Goal: Task Accomplishment & Management: Use online tool/utility

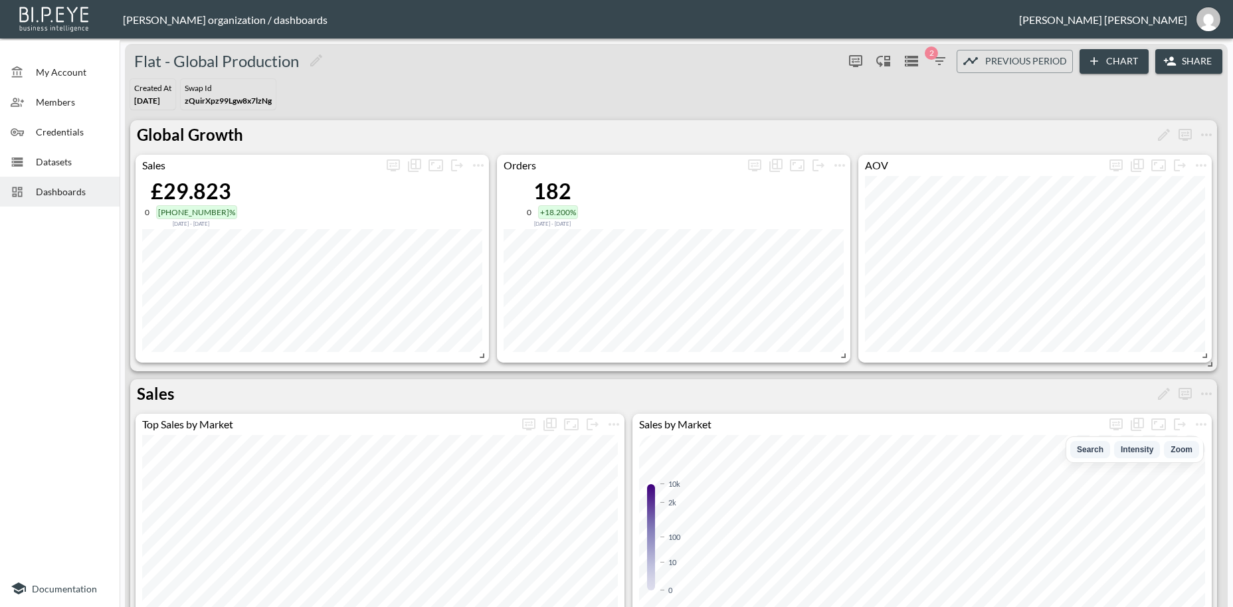
click at [47, 185] on span "Dashboards" at bounding box center [72, 192] width 73 height 14
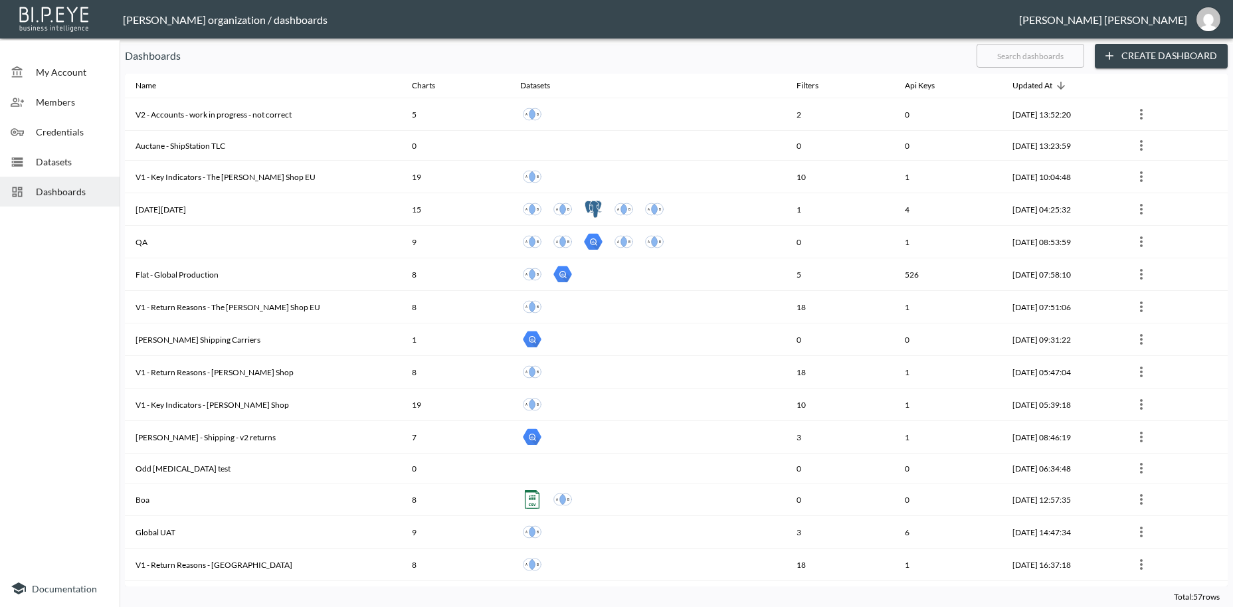
click at [982, 59] on input "text" at bounding box center [1031, 55] width 108 height 33
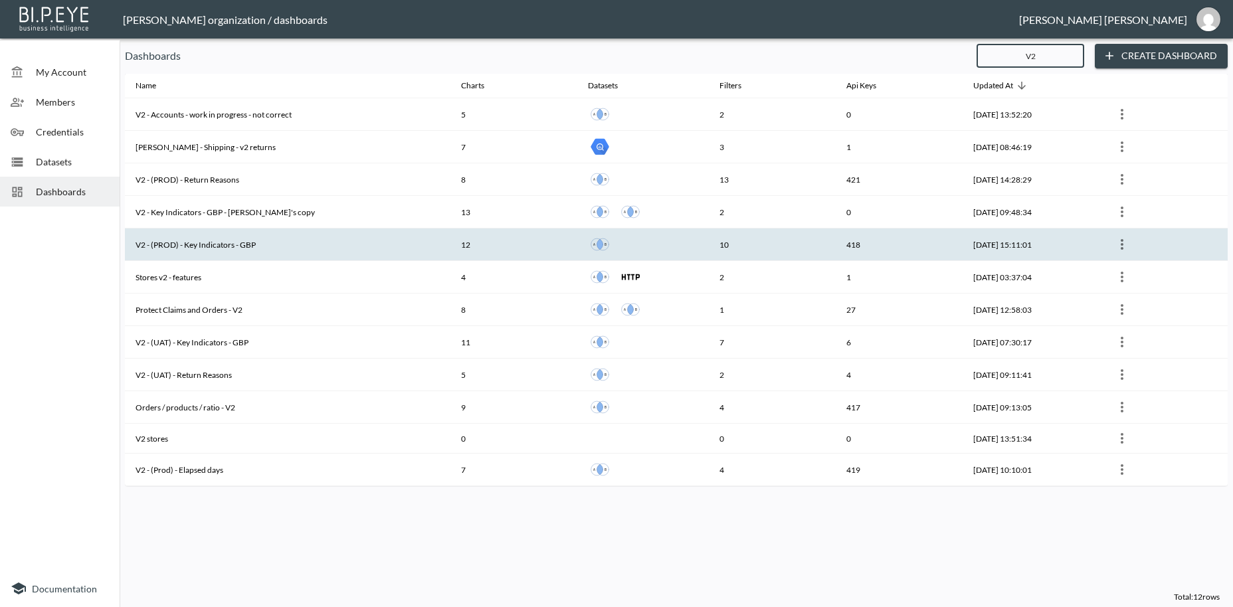
type input "V2"
click at [183, 246] on th "V2 - (PROD) - Key Indicators - GBP" at bounding box center [288, 245] width 326 height 33
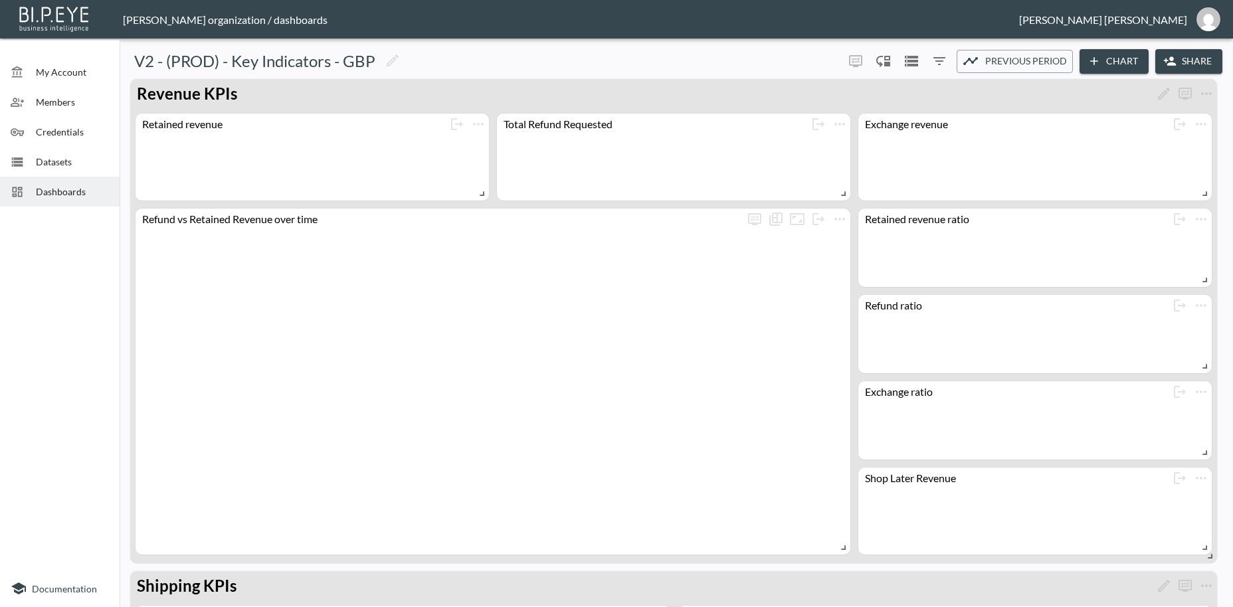
click at [1184, 62] on button "Share" at bounding box center [1188, 61] width 67 height 25
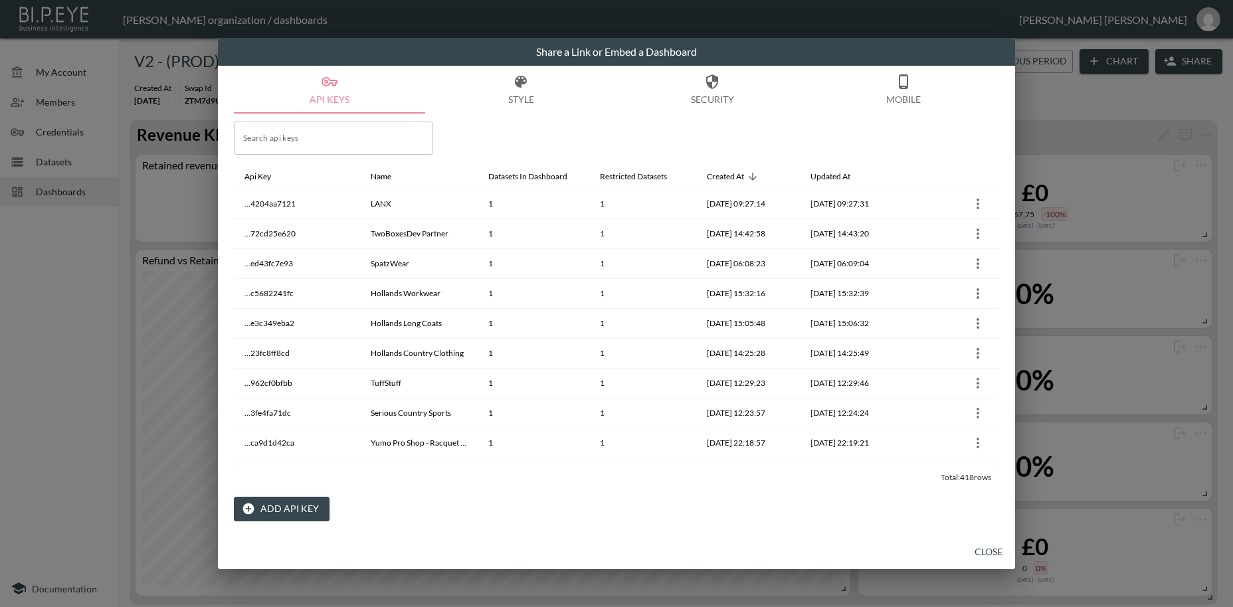
click at [282, 514] on button "Add API Key" at bounding box center [282, 509] width 96 height 25
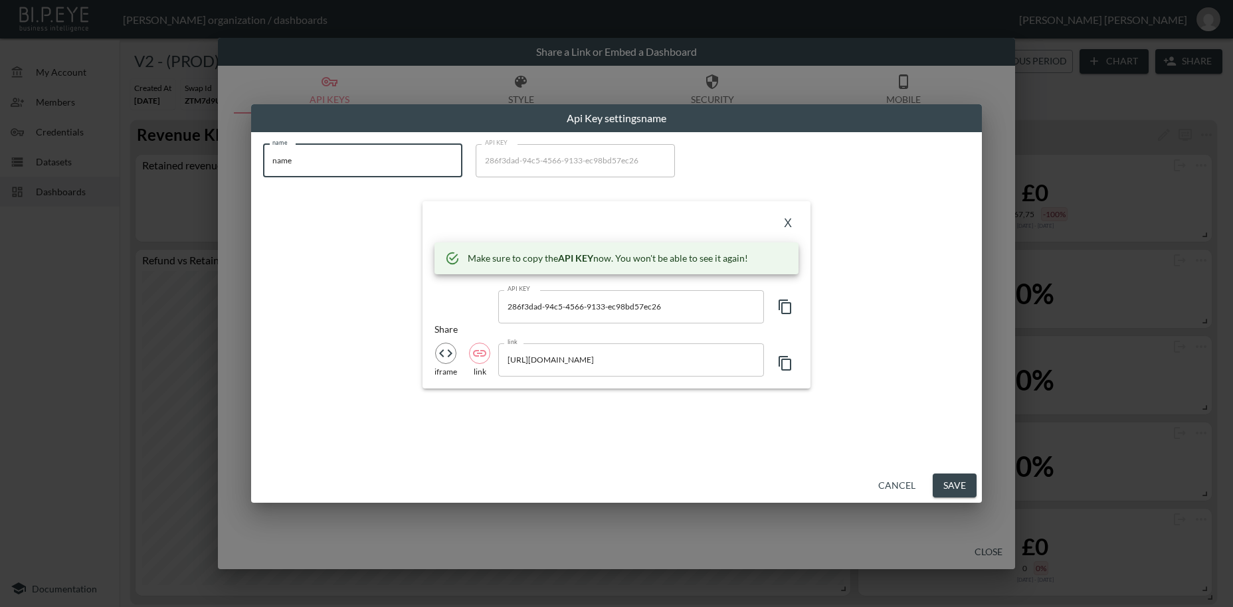
drag, startPoint x: 300, startPoint y: 160, endPoint x: 241, endPoint y: 155, distance: 58.7
click at [263, 155] on input "name" at bounding box center [362, 160] width 199 height 33
paste input "Glaze & [PERSON_NAME]"
type input "Glaze & [PERSON_NAME]"
click at [782, 310] on icon "button" at bounding box center [785, 307] width 13 height 15
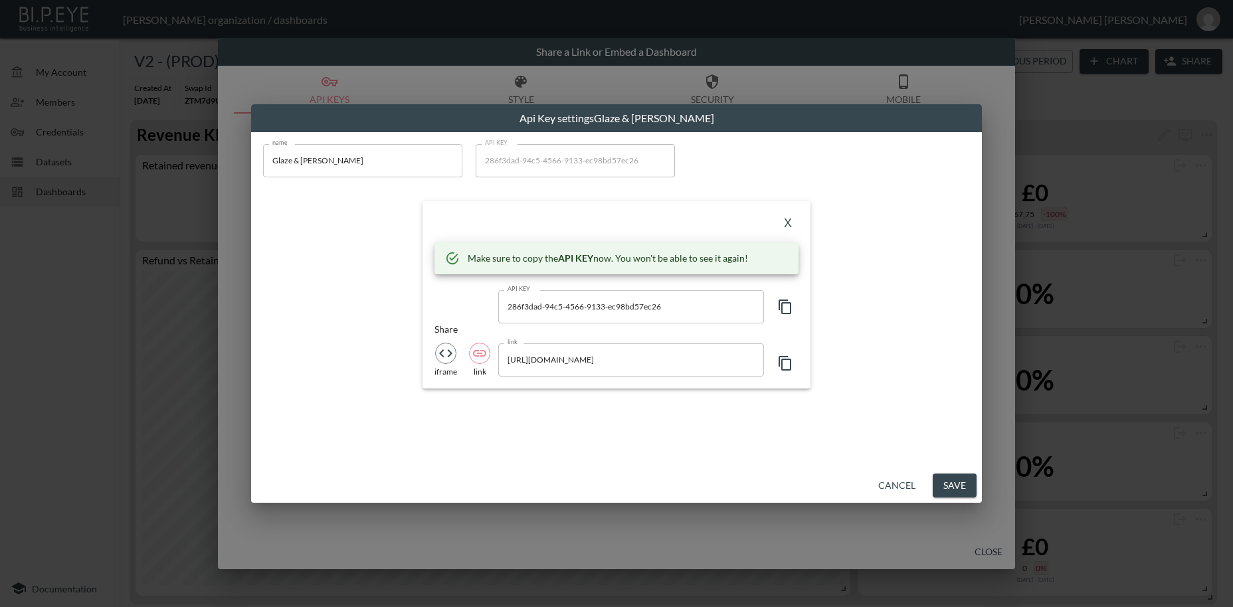
click at [782, 310] on icon "button" at bounding box center [785, 307] width 13 height 15
click at [791, 224] on button "X" at bounding box center [787, 223] width 21 height 21
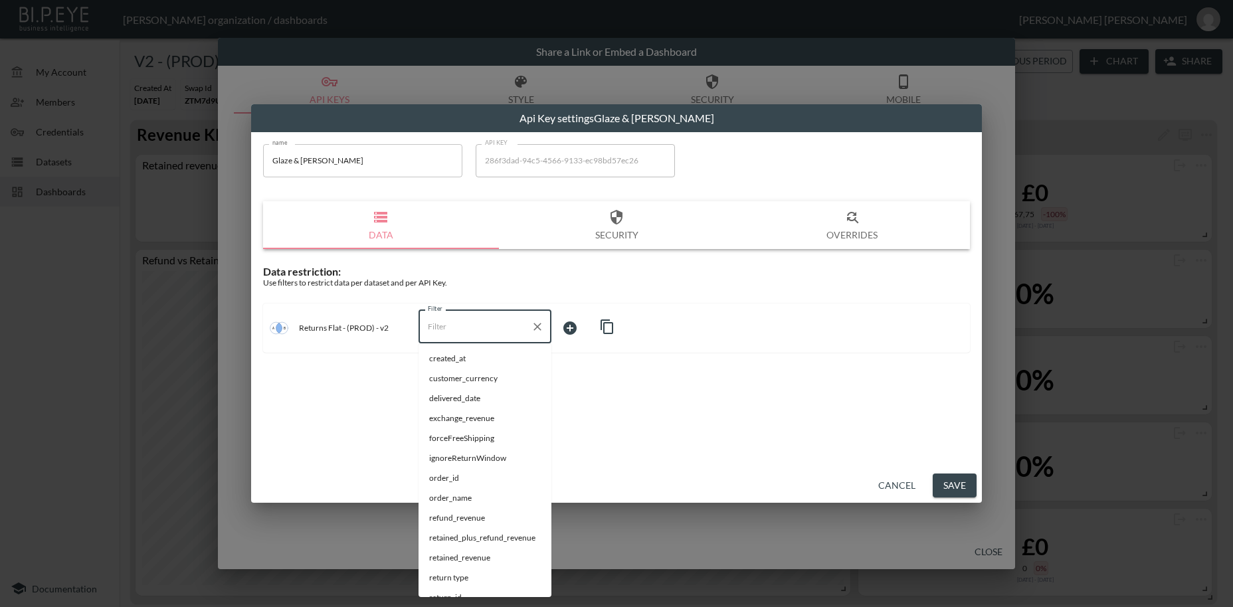
click at [427, 328] on input "Filter" at bounding box center [475, 326] width 101 height 21
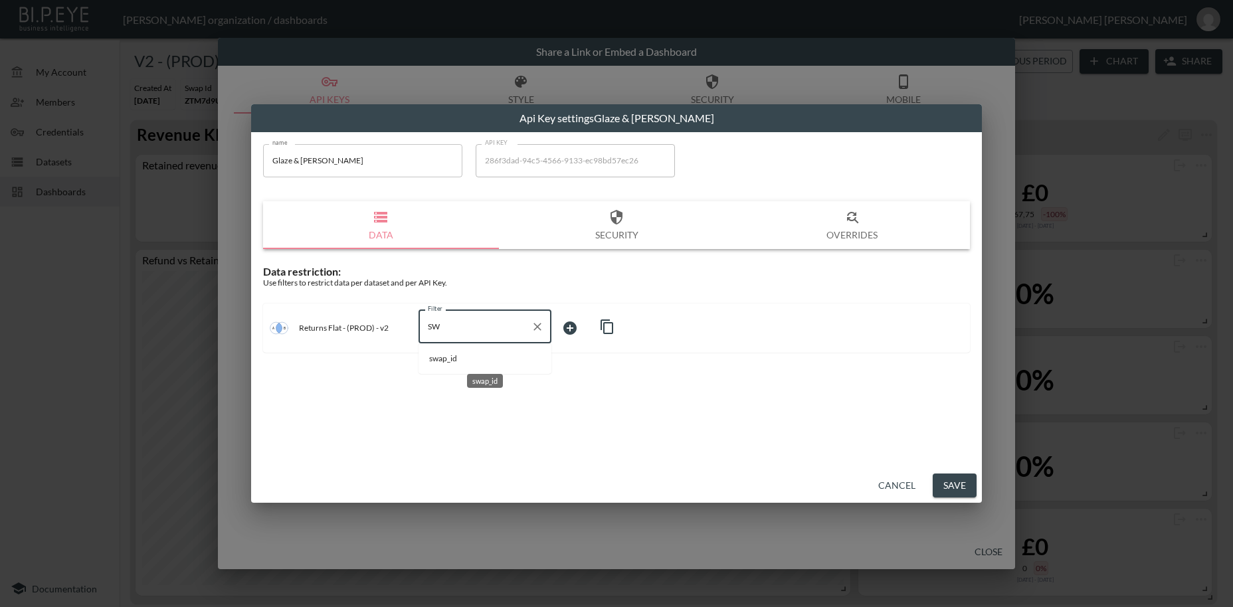
click at [432, 355] on span "swap_id" at bounding box center [485, 359] width 112 height 12
type input "swap_id"
click at [573, 328] on body "BI.P.EYE, Interactive Analytics Dashboards - app [PERSON_NAME] organization / d…" at bounding box center [616, 303] width 1233 height 607
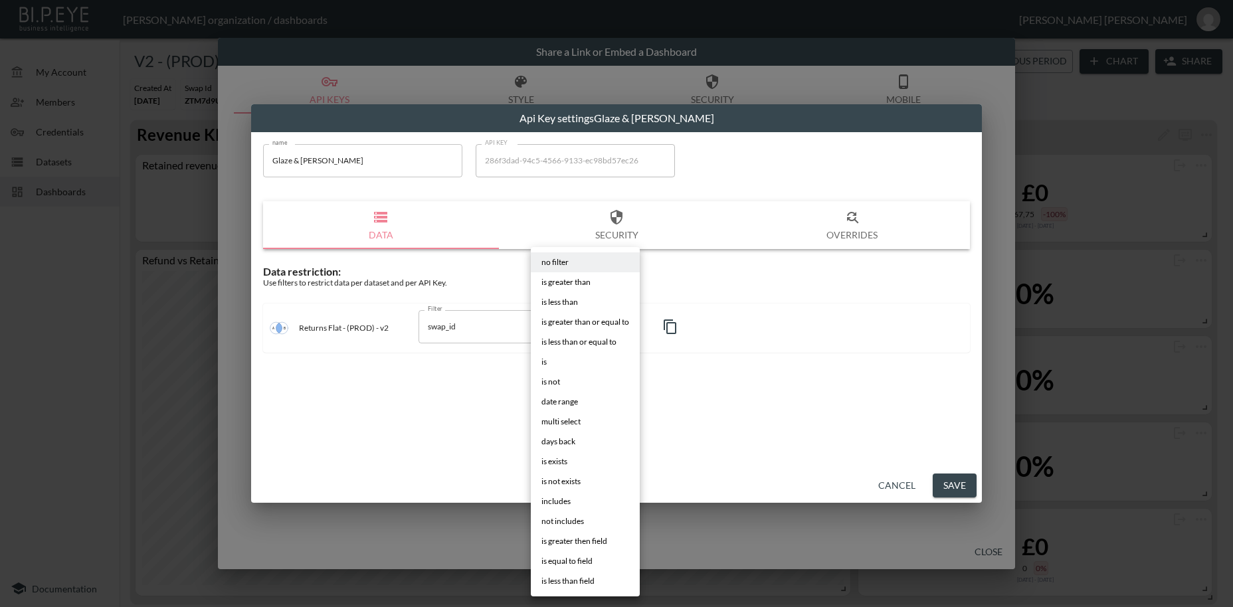
click at [564, 363] on li "is" at bounding box center [585, 362] width 109 height 20
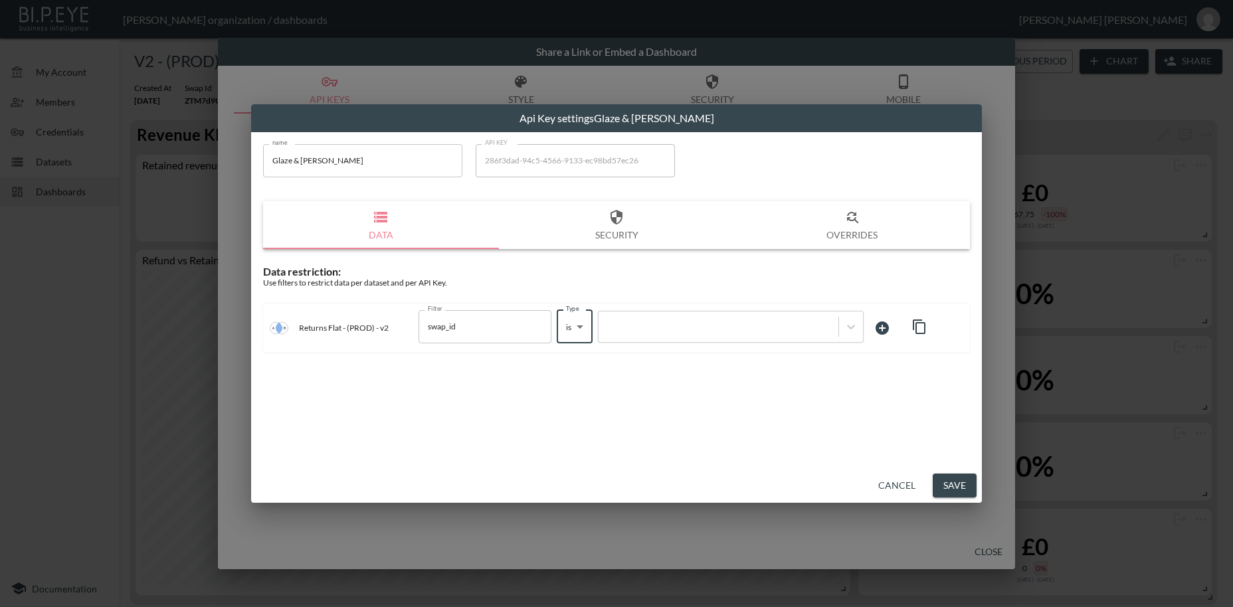
type input "is"
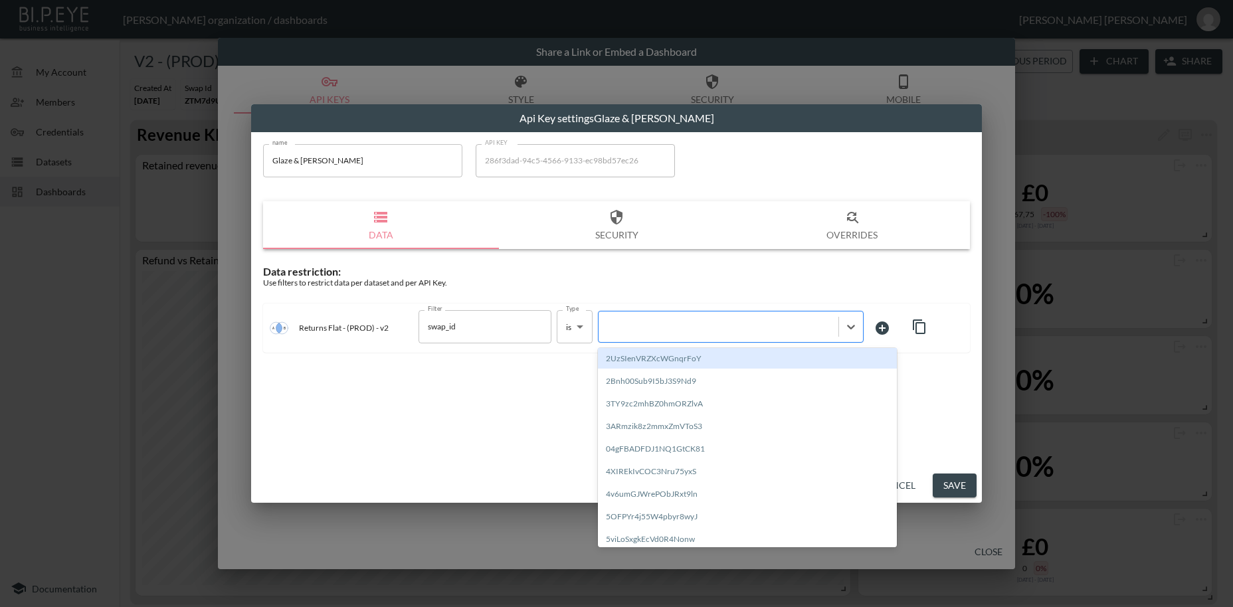
click at [648, 328] on div at bounding box center [718, 326] width 227 height 13
paste input "UvoOWhrOnTFKWQohCtpB"
type input "UvoOWhrOnTFKWQohCtpB"
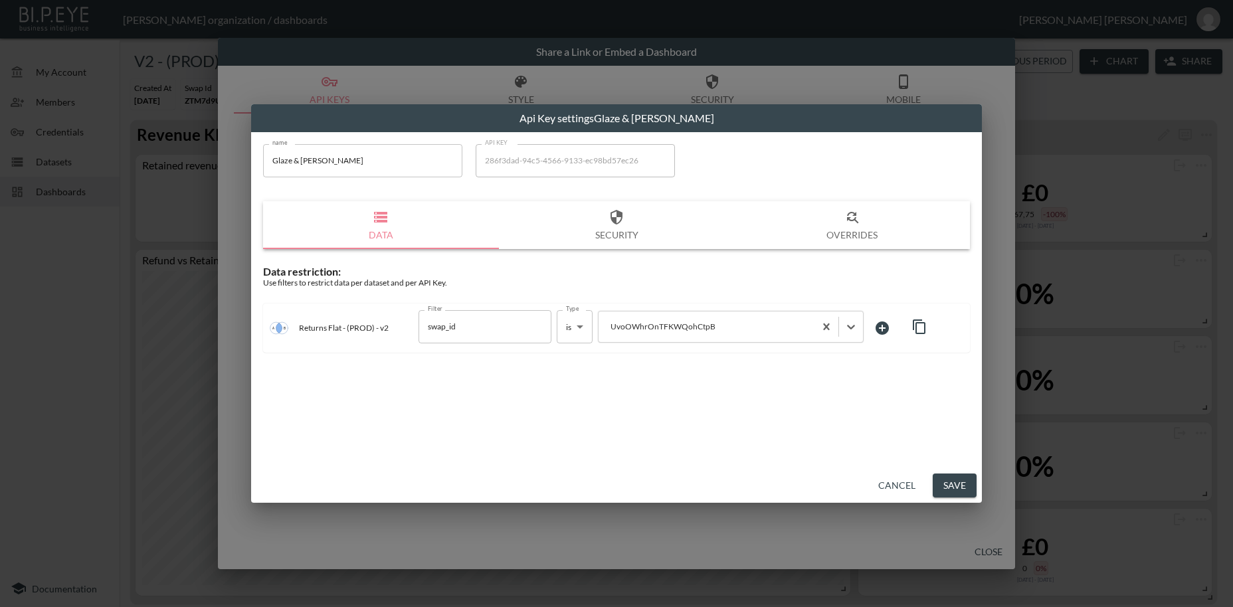
click at [948, 487] on button "Save" at bounding box center [955, 486] width 44 height 25
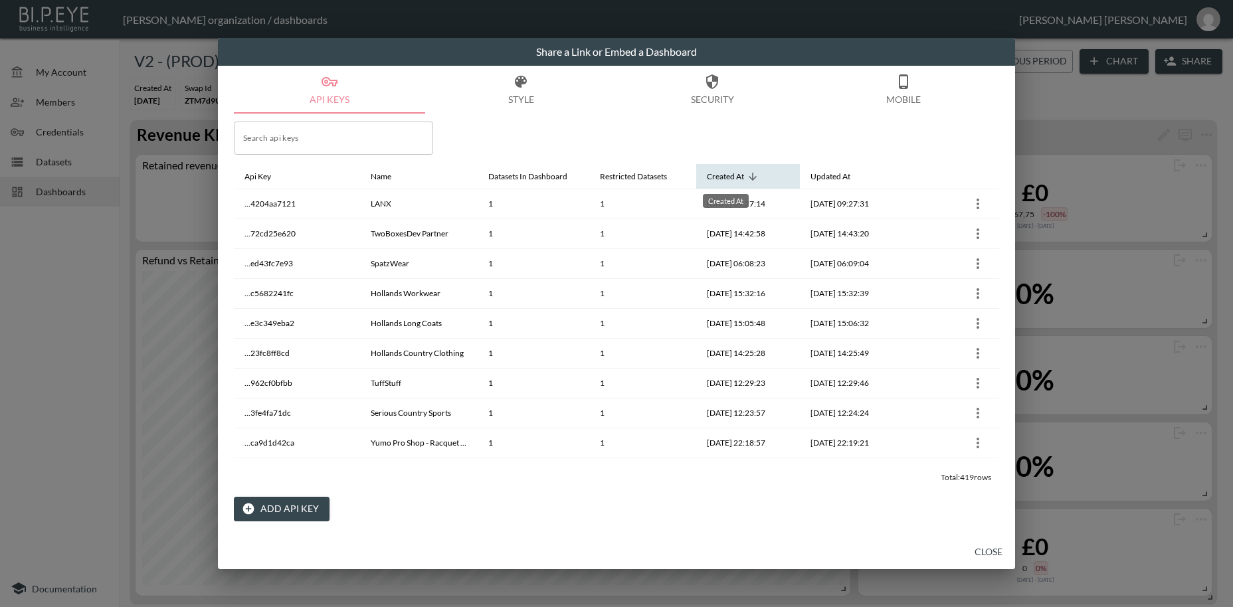
drag, startPoint x: 736, startPoint y: 171, endPoint x: 742, endPoint y: 179, distance: 10.0
click at [736, 173] on div "Created At" at bounding box center [725, 177] width 37 height 16
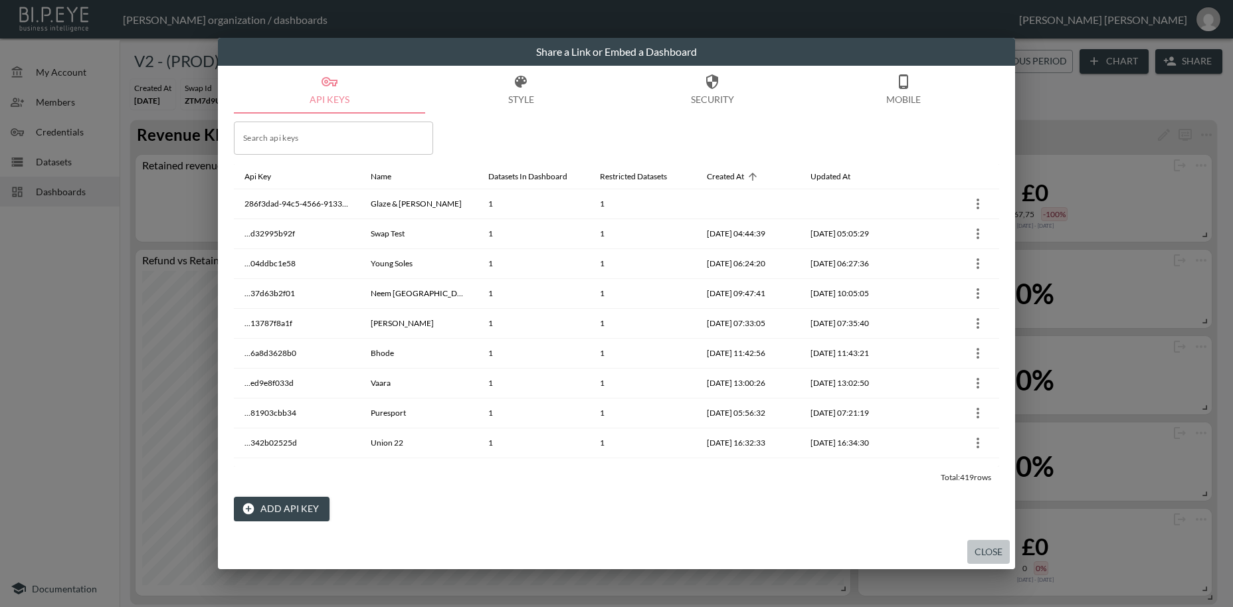
click at [991, 548] on button "Close" at bounding box center [988, 552] width 43 height 25
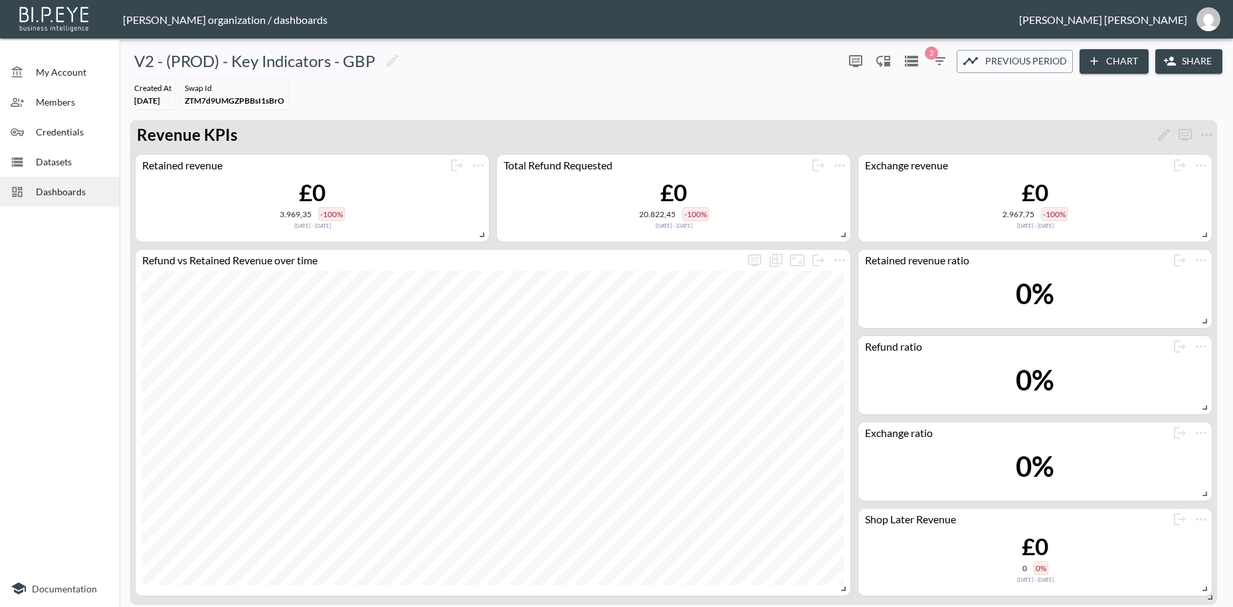
click at [66, 189] on span "Dashboards" at bounding box center [72, 192] width 73 height 14
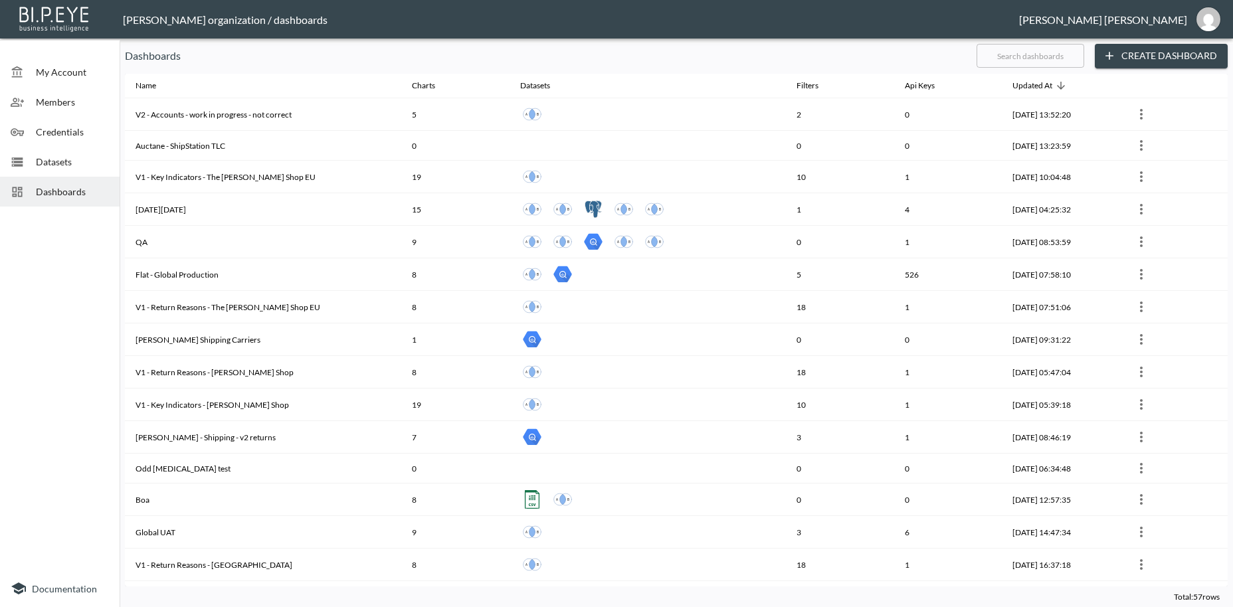
click at [1008, 55] on input "text" at bounding box center [1031, 55] width 108 height 33
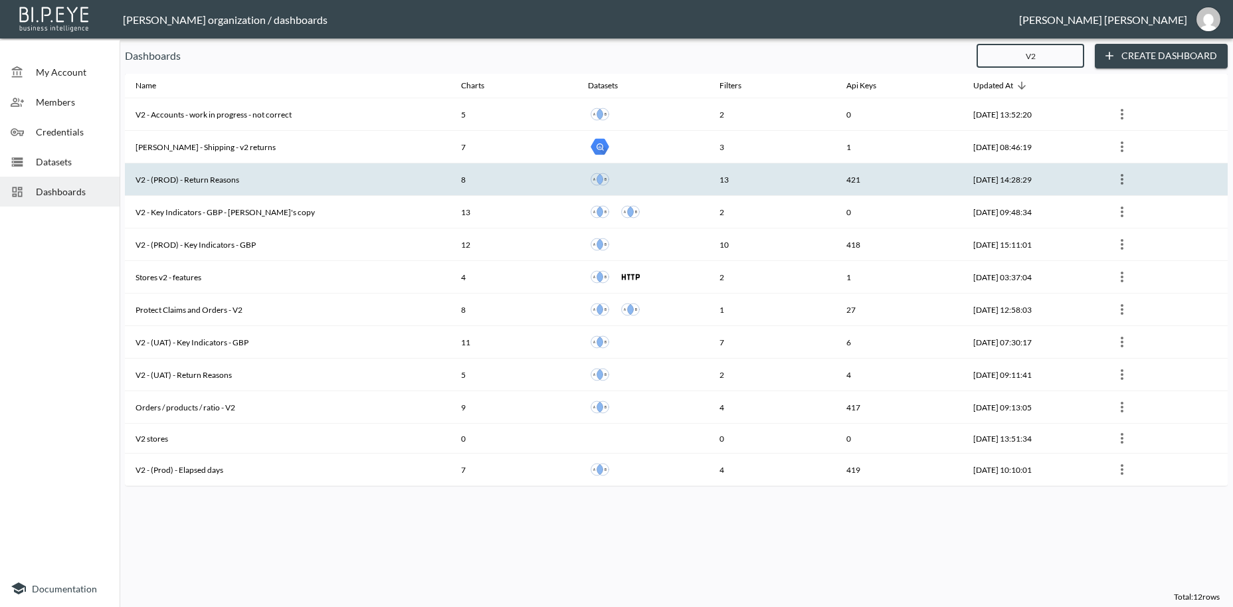
type input "V2"
click at [205, 176] on th "V2 - (PROD) - Return Reasons" at bounding box center [288, 179] width 326 height 33
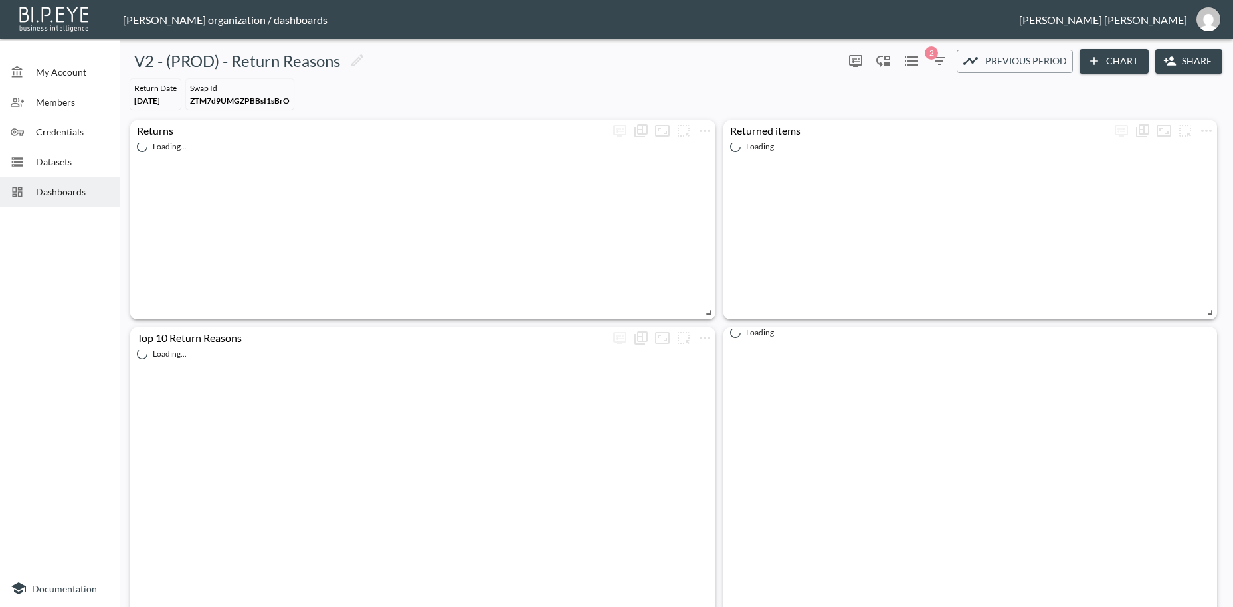
click at [1181, 63] on button "Share" at bounding box center [1188, 61] width 67 height 25
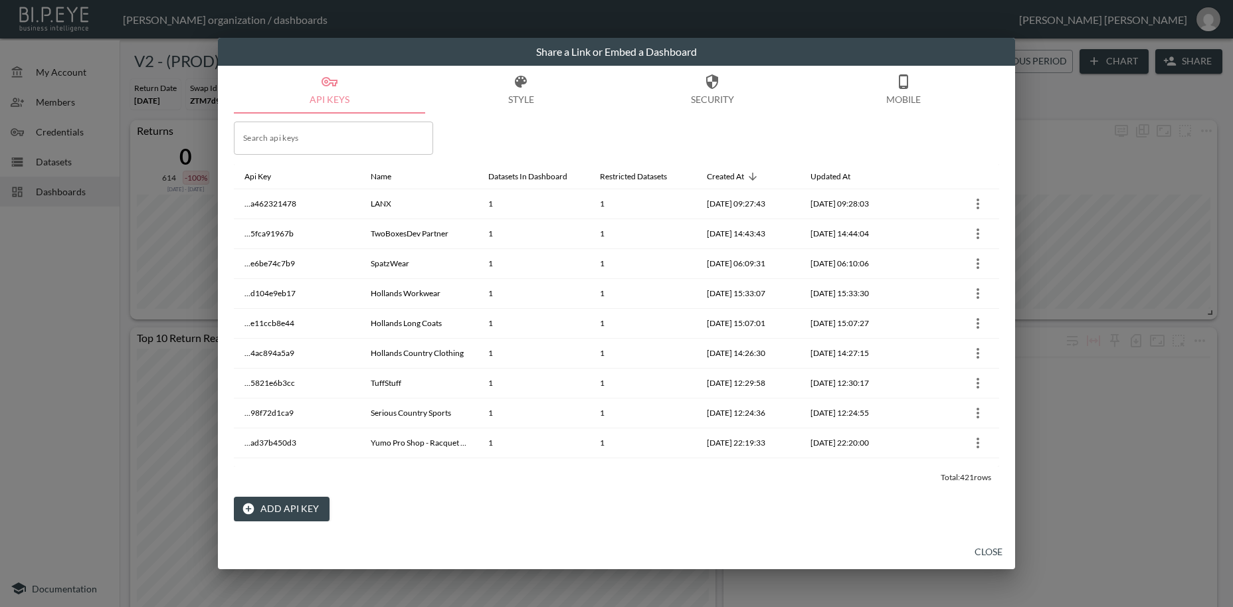
click at [290, 503] on button "Add API Key" at bounding box center [282, 509] width 96 height 25
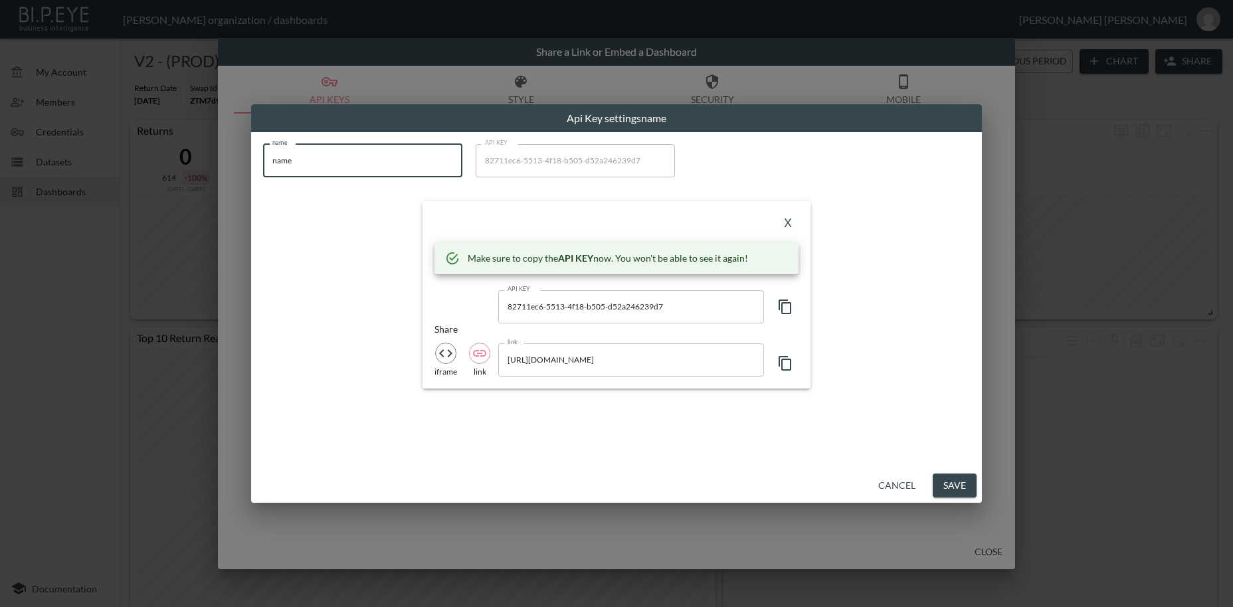
drag, startPoint x: 302, startPoint y: 167, endPoint x: 251, endPoint y: 151, distance: 54.0
click at [263, 151] on input "name" at bounding box center [362, 160] width 199 height 33
paste input "Glaze & [PERSON_NAME]"
type input "Glaze & [PERSON_NAME]"
click at [786, 308] on icon "button" at bounding box center [785, 307] width 16 height 16
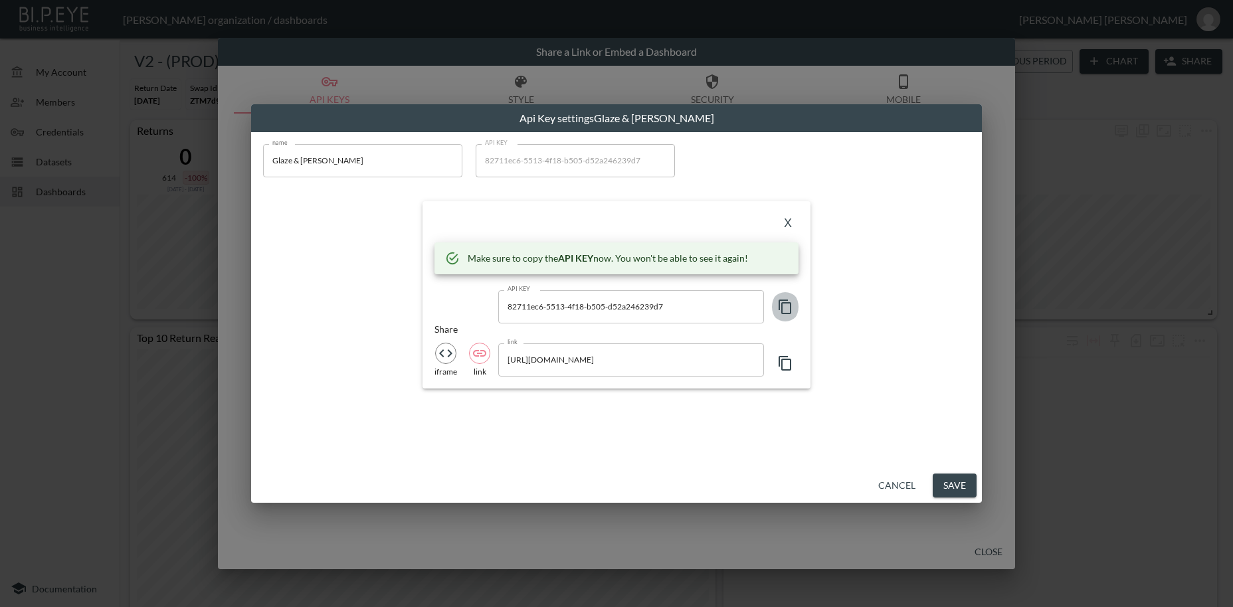
click at [786, 308] on icon "button" at bounding box center [785, 307] width 16 height 16
click at [786, 227] on button "X" at bounding box center [787, 223] width 21 height 21
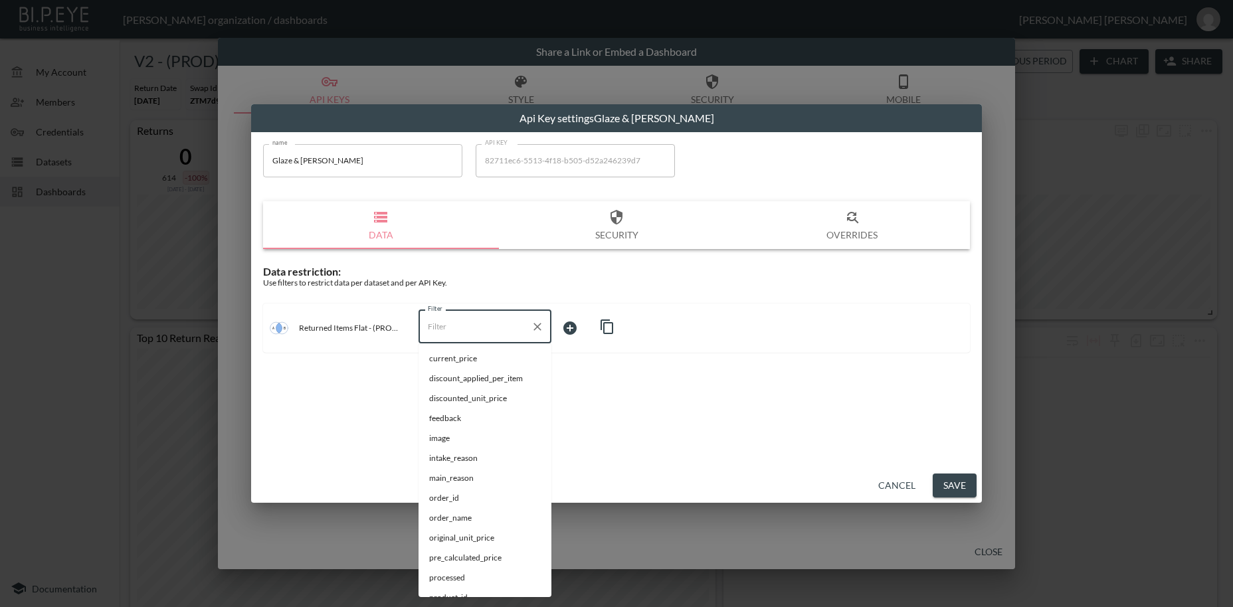
click at [429, 328] on input "Filter" at bounding box center [475, 326] width 101 height 21
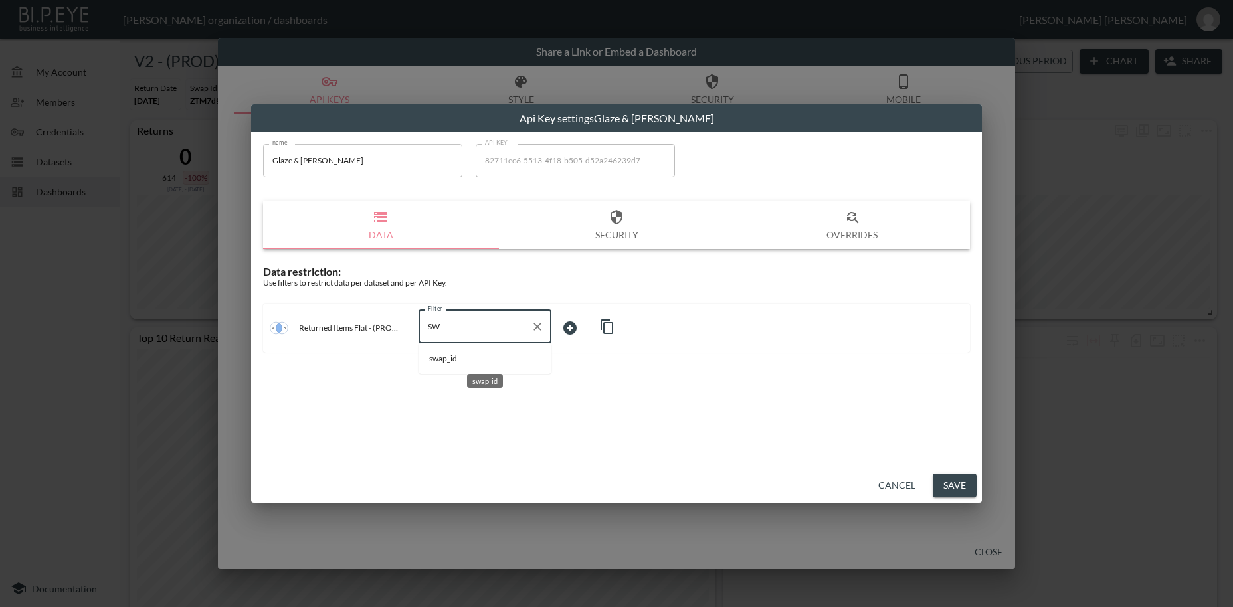
click at [435, 358] on span "swap_id" at bounding box center [485, 359] width 112 height 12
type input "swap_id"
click at [583, 327] on body "BI.P.EYE, Interactive Analytics Dashboards - app [PERSON_NAME] organization / d…" at bounding box center [616, 303] width 1233 height 607
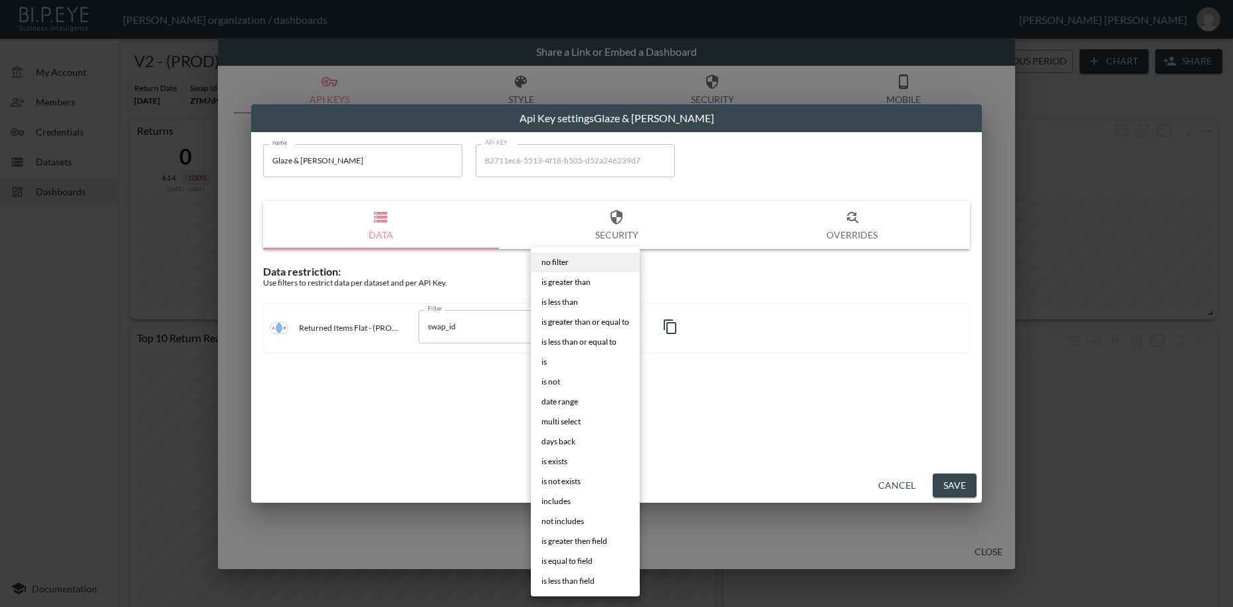
click at [553, 364] on li "is" at bounding box center [585, 362] width 109 height 20
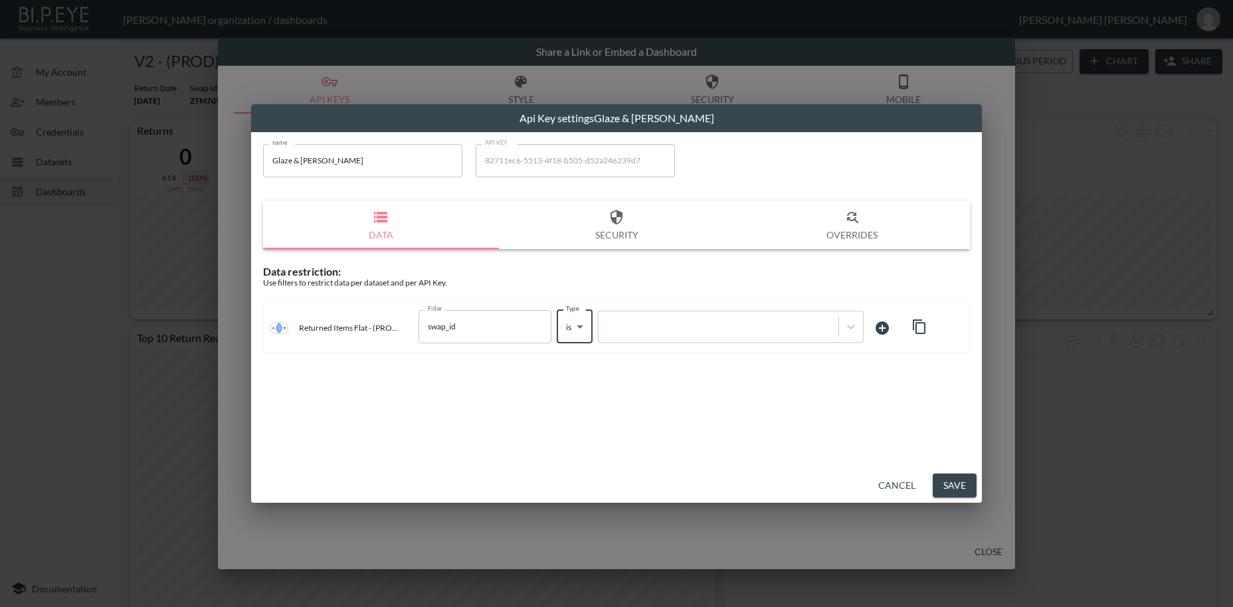
type input "is"
click at [656, 330] on div at bounding box center [718, 326] width 227 height 13
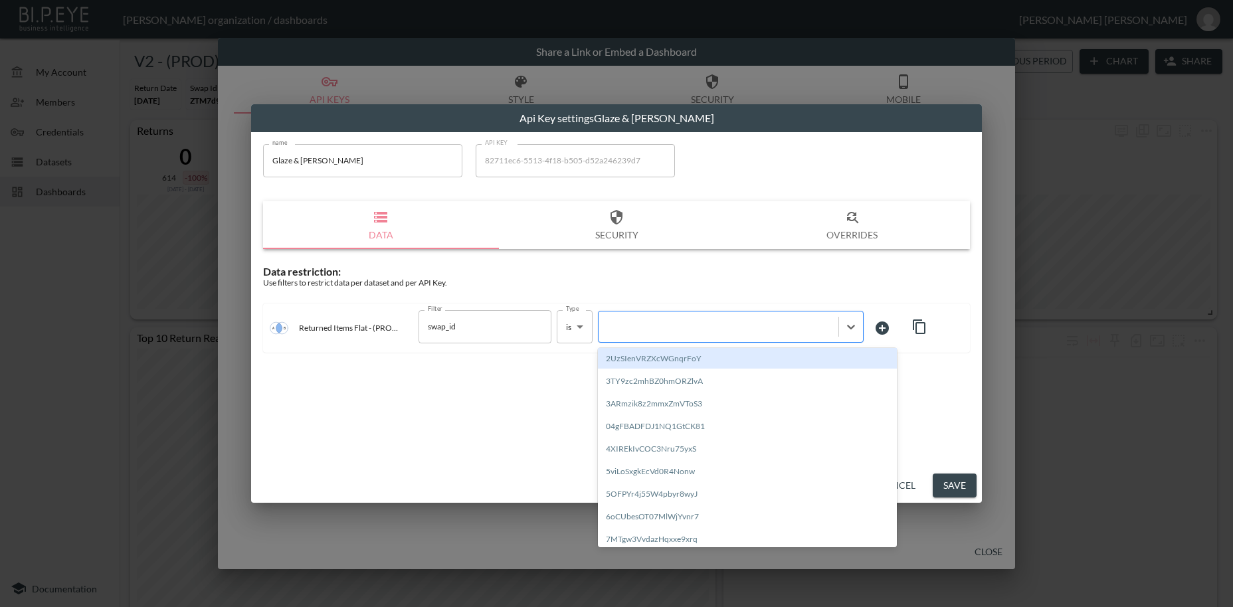
paste input "UvoOWhrOnTFKWQohCtpB"
type input "UvoOWhrOnTFKWQohCtpB"
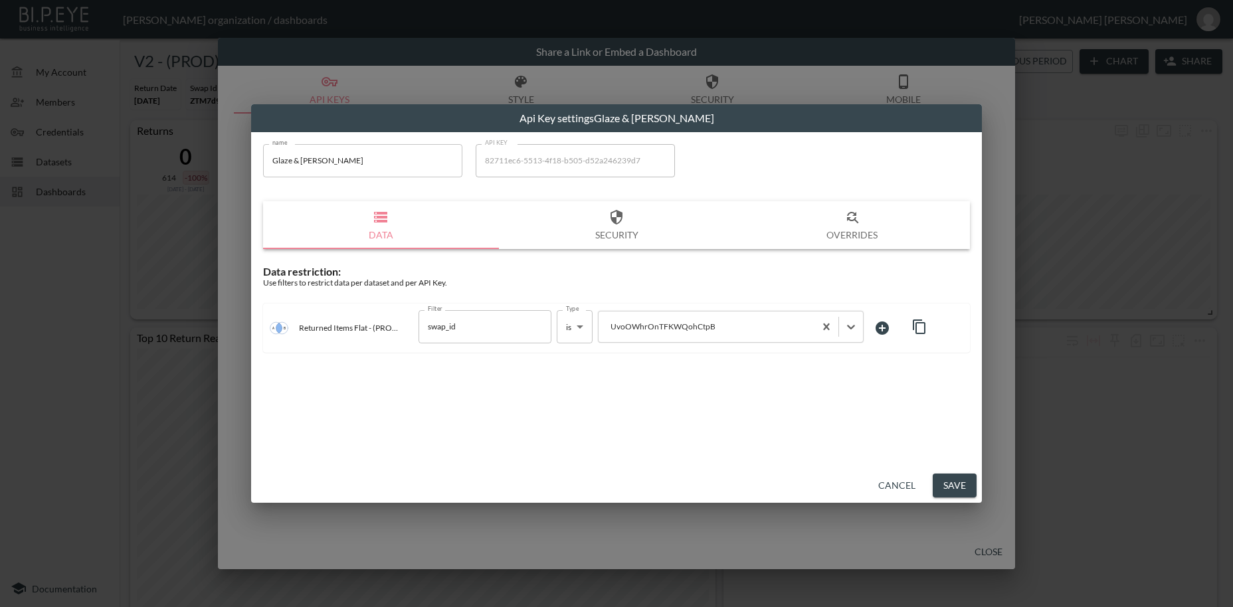
click at [961, 478] on button "Save" at bounding box center [955, 486] width 44 height 25
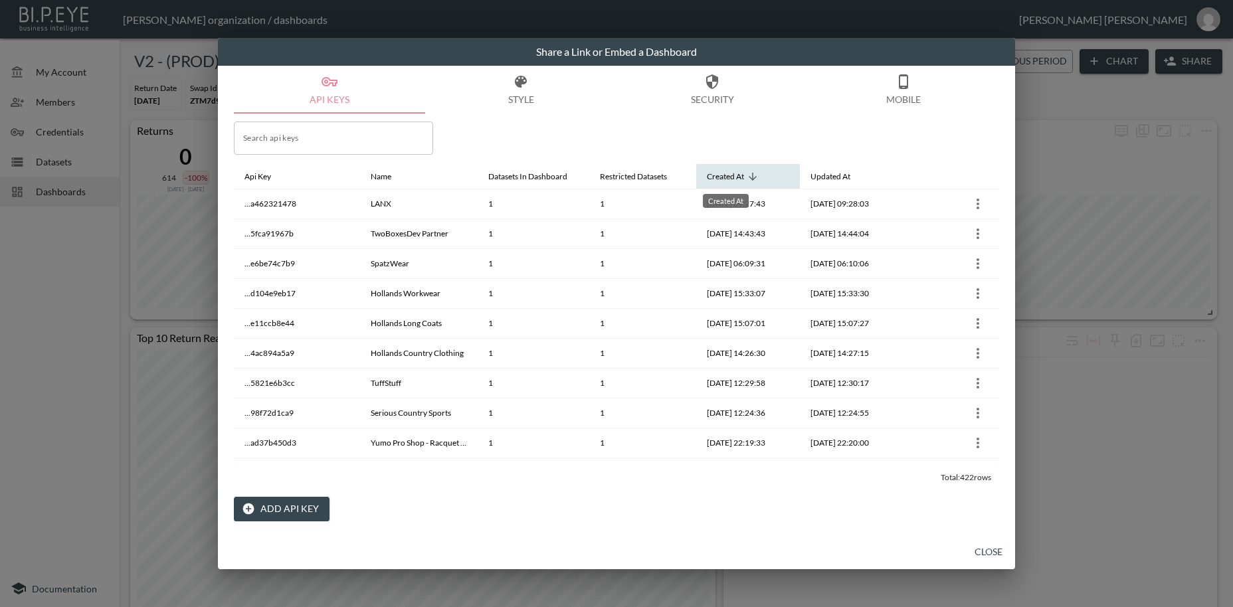
click at [738, 181] on div "Created At" at bounding box center [725, 177] width 37 height 16
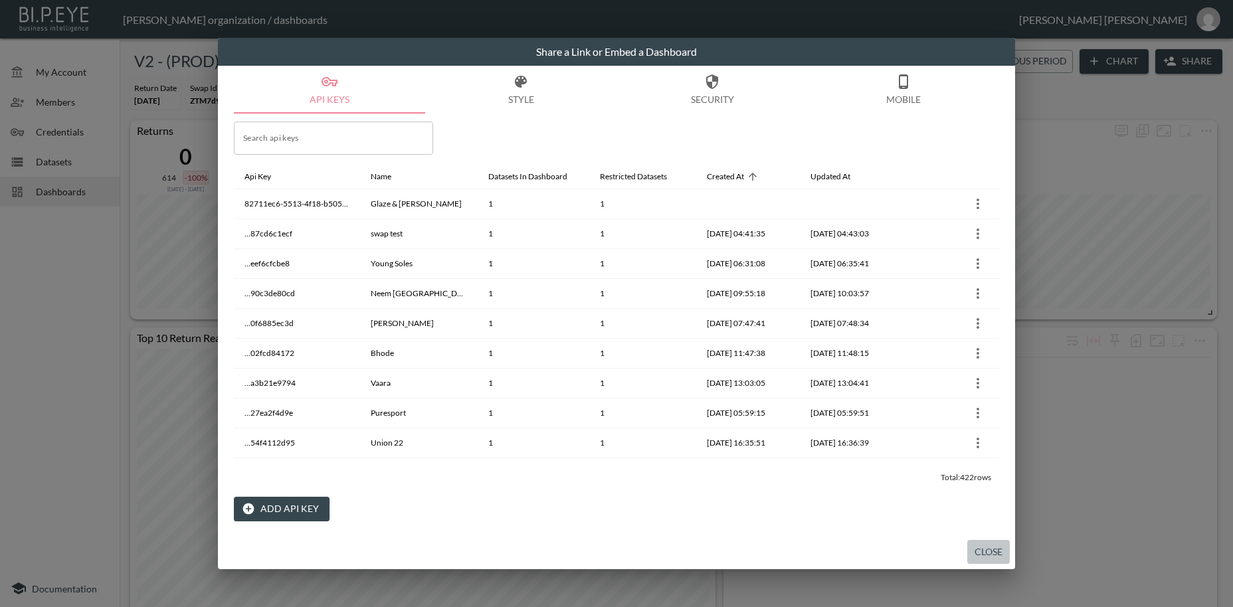
click at [986, 554] on button "Close" at bounding box center [988, 552] width 43 height 25
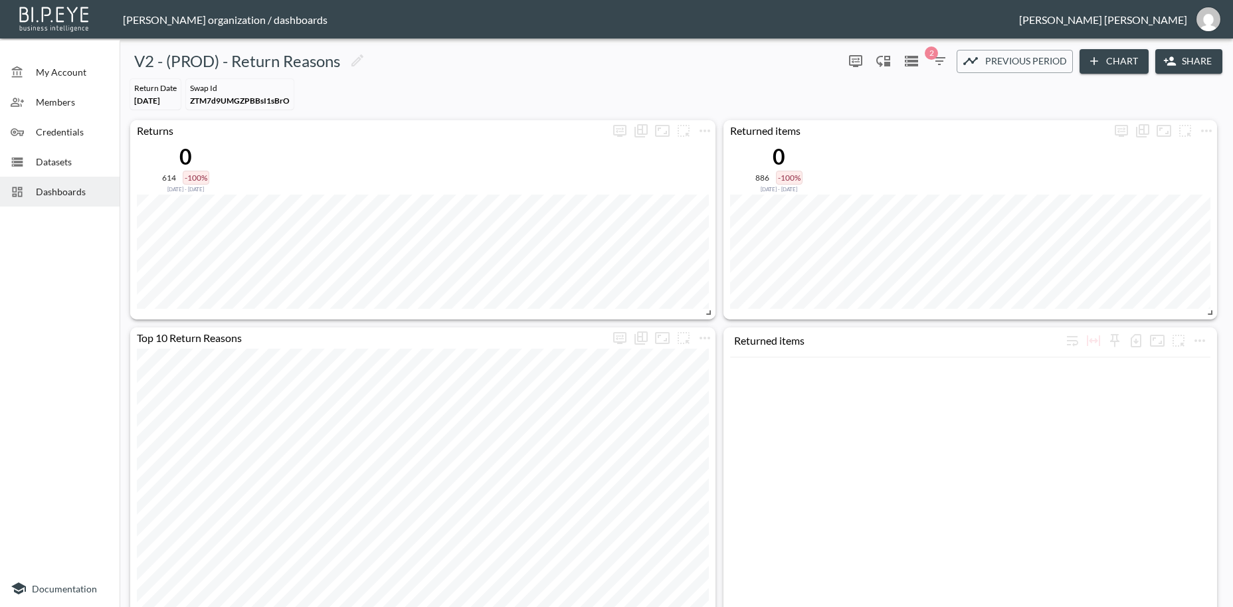
click at [64, 187] on span "Dashboards" at bounding box center [72, 192] width 73 height 14
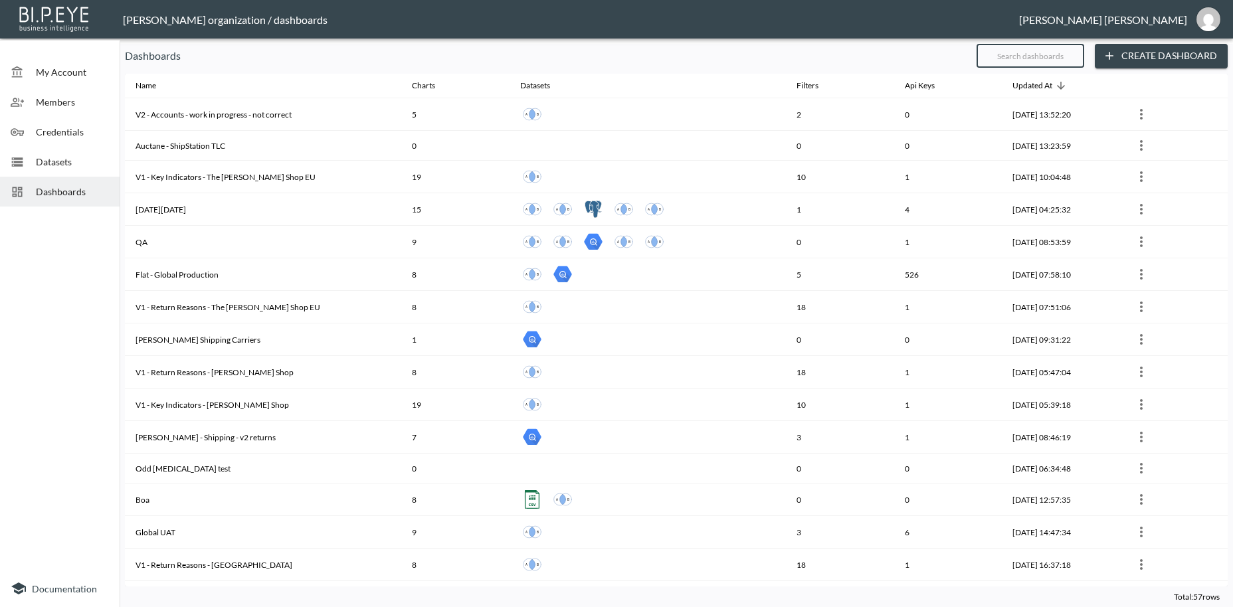
click at [993, 55] on input "text" at bounding box center [1031, 55] width 108 height 33
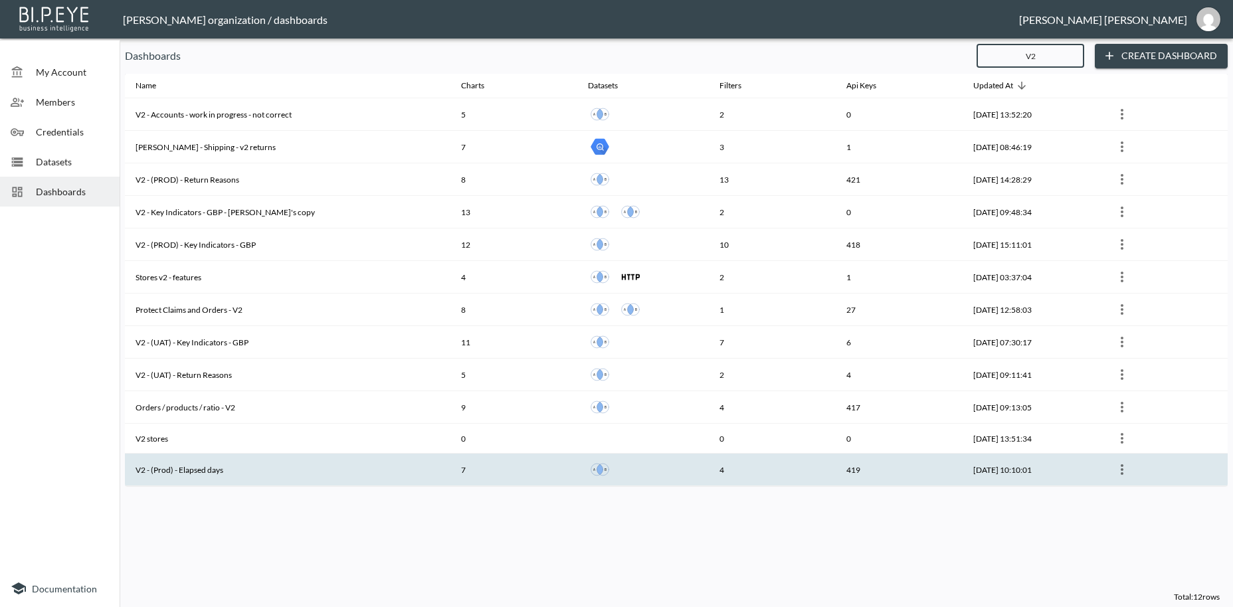
type input "V2"
click at [238, 469] on th "V2 - (Prod) - Elapsed days" at bounding box center [288, 470] width 326 height 33
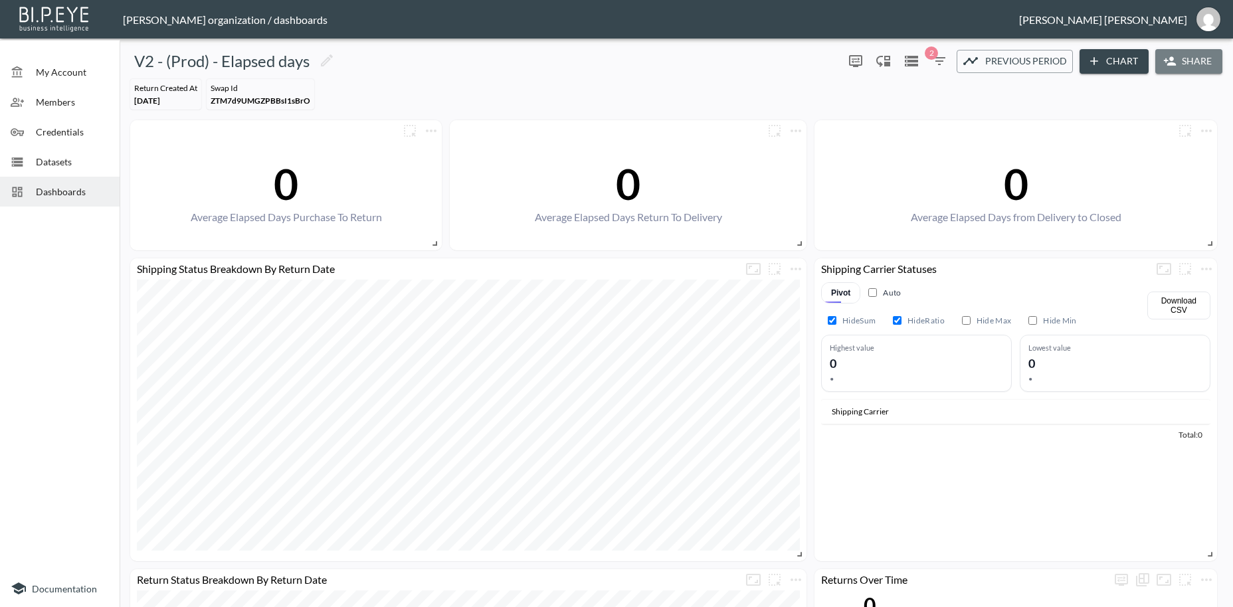
click at [1182, 65] on button "Share" at bounding box center [1188, 61] width 67 height 25
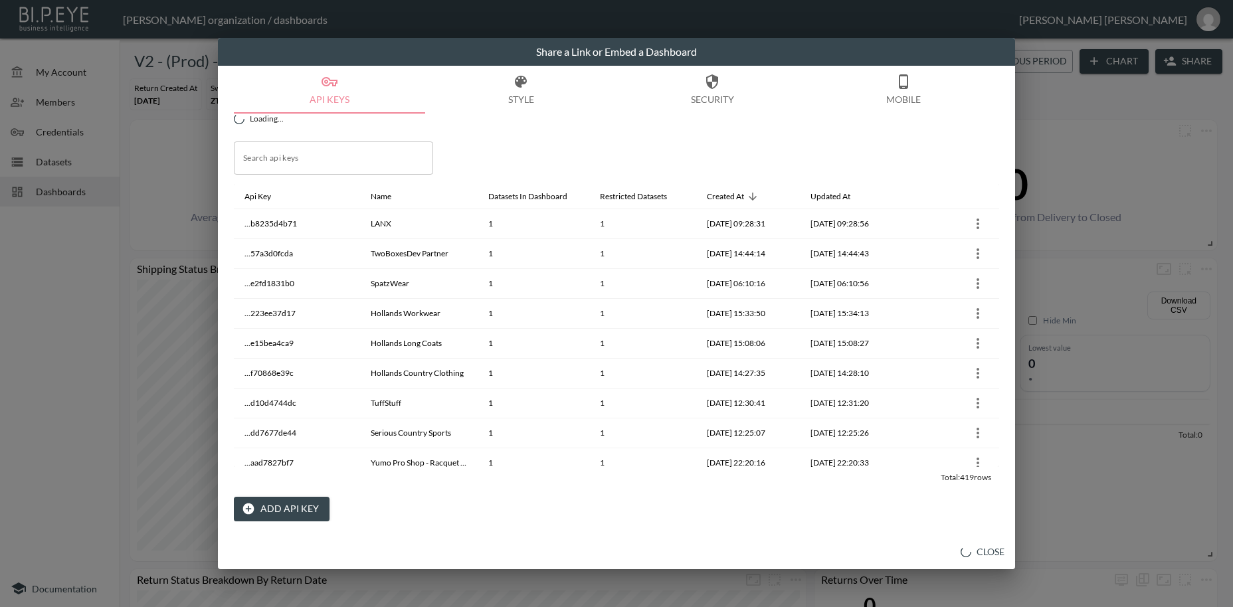
click at [303, 510] on button "Add API Key" at bounding box center [282, 509] width 96 height 25
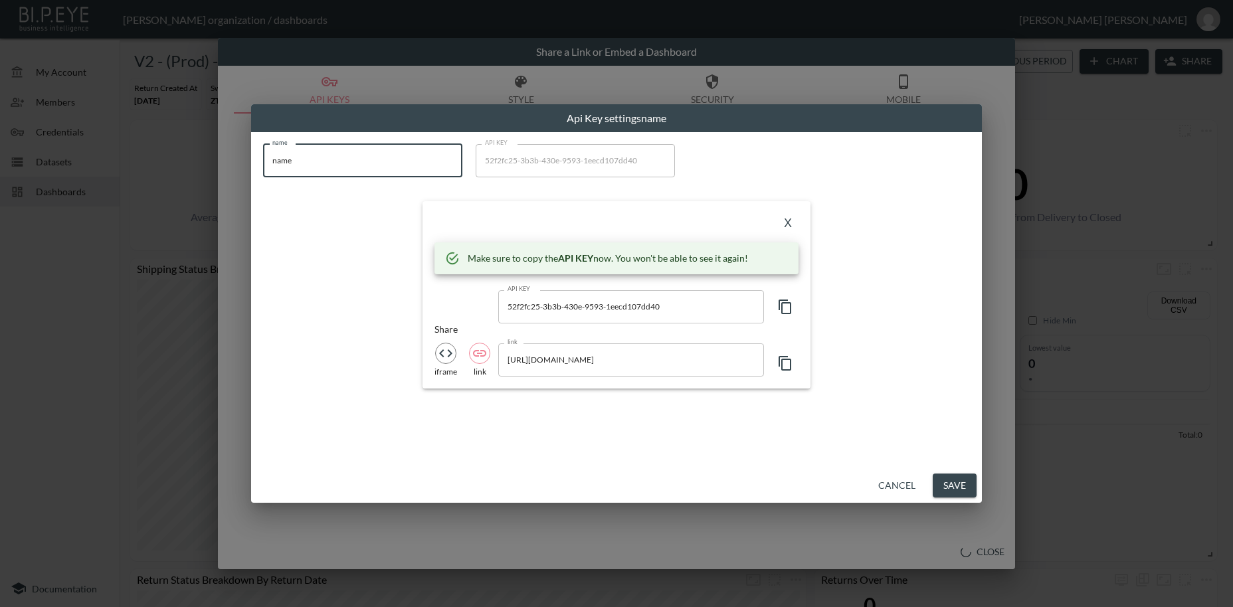
drag, startPoint x: 306, startPoint y: 162, endPoint x: 233, endPoint y: 146, distance: 75.6
click at [263, 146] on input "name" at bounding box center [362, 160] width 199 height 33
paste input "Glaze & [PERSON_NAME]"
type input "Glaze & [PERSON_NAME]"
click at [787, 308] on icon "button" at bounding box center [785, 307] width 16 height 16
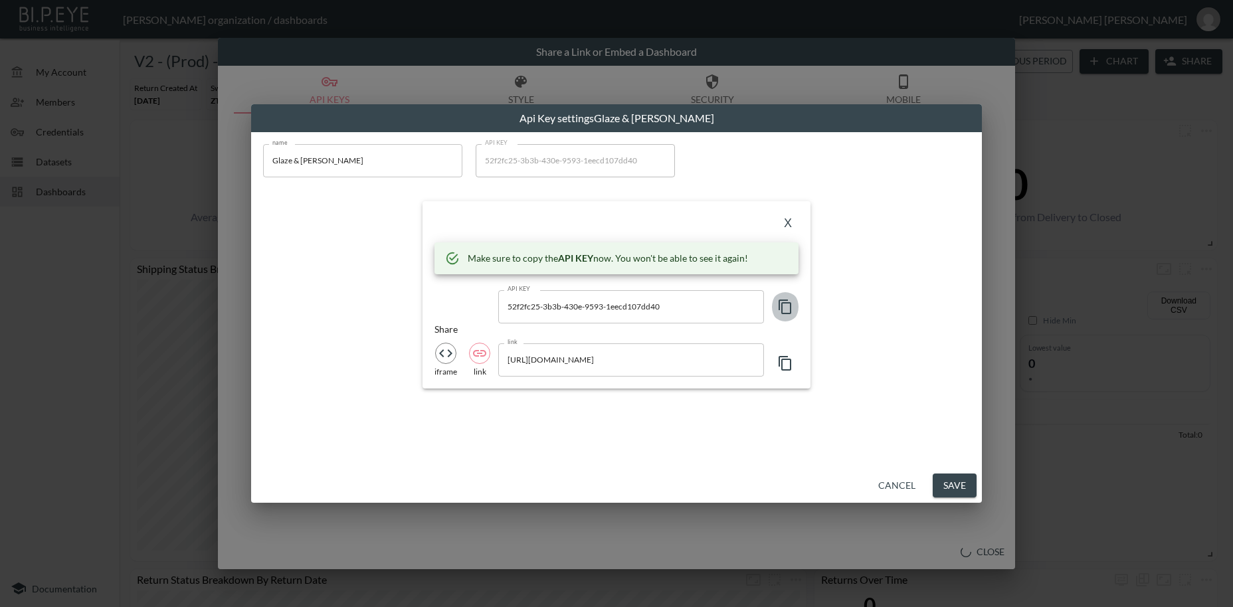
click at [787, 308] on icon "button" at bounding box center [785, 307] width 16 height 16
click at [789, 226] on button "X" at bounding box center [787, 223] width 21 height 21
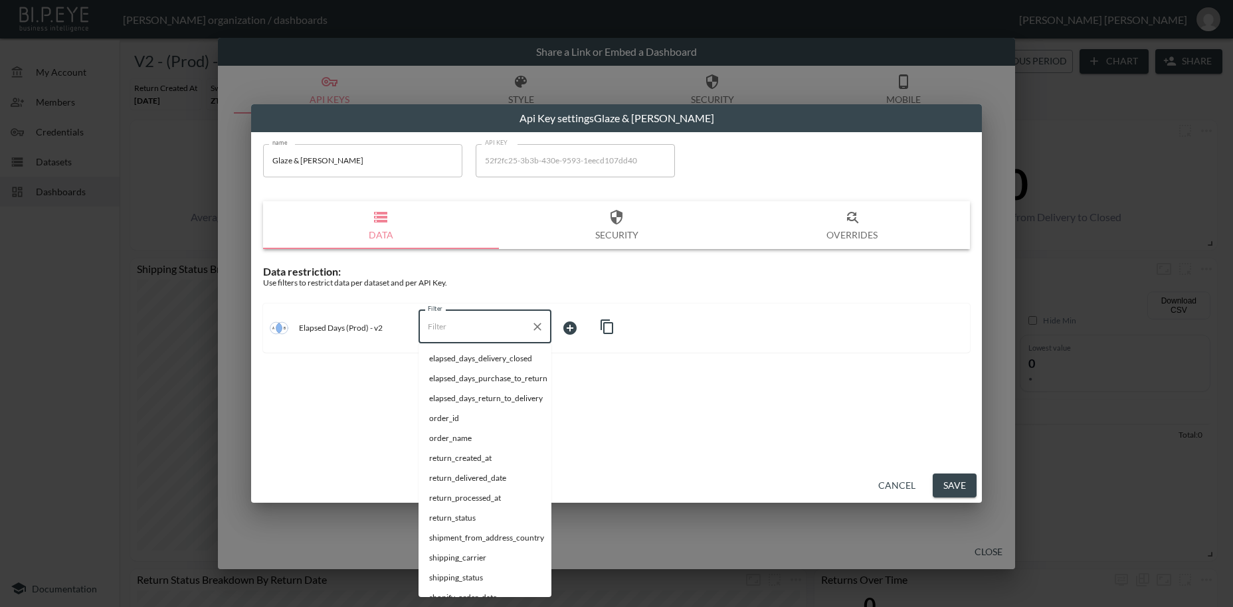
click at [441, 332] on input "Filter" at bounding box center [475, 326] width 101 height 21
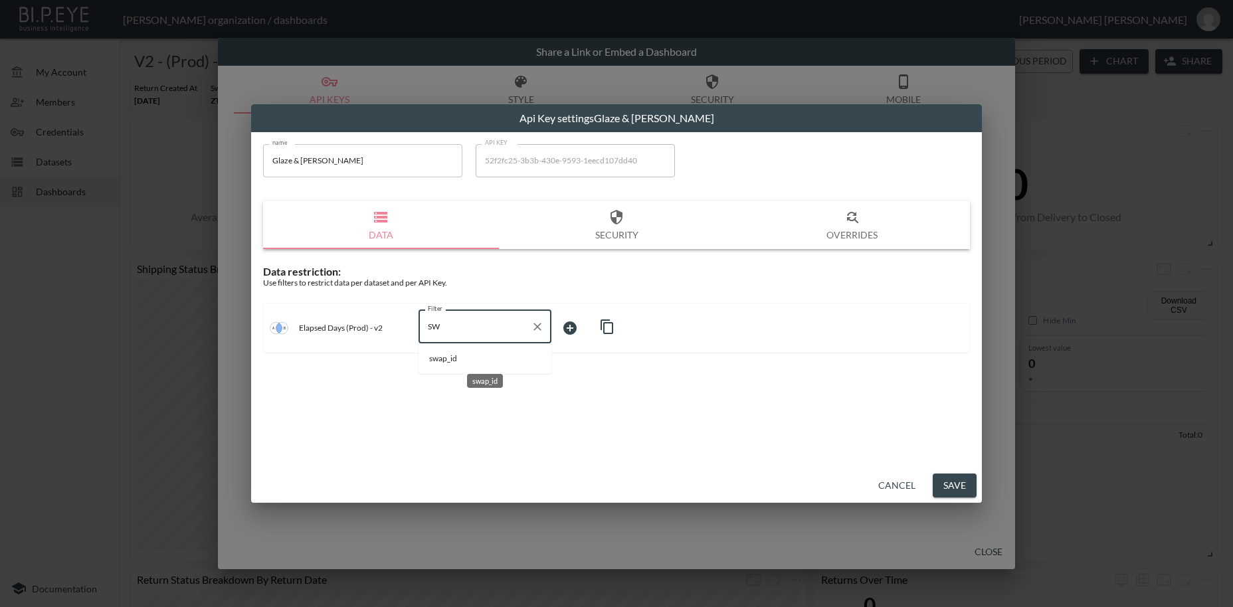
drag, startPoint x: 443, startPoint y: 363, endPoint x: 489, endPoint y: 359, distance: 46.1
click at [444, 363] on span "swap_id" at bounding box center [485, 359] width 112 height 12
type input "swap_id"
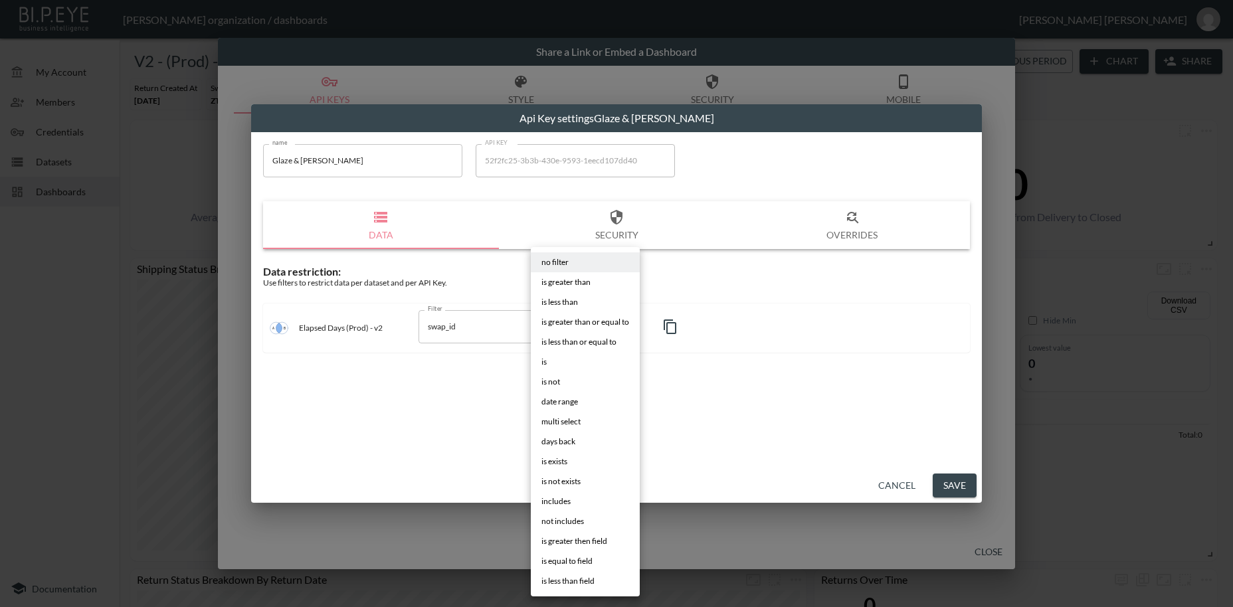
click at [585, 326] on body "BI.P.EYE, Interactive Analytics Dashboards - app [PERSON_NAME] organization / d…" at bounding box center [616, 303] width 1233 height 607
click at [548, 361] on li "is" at bounding box center [585, 362] width 109 height 20
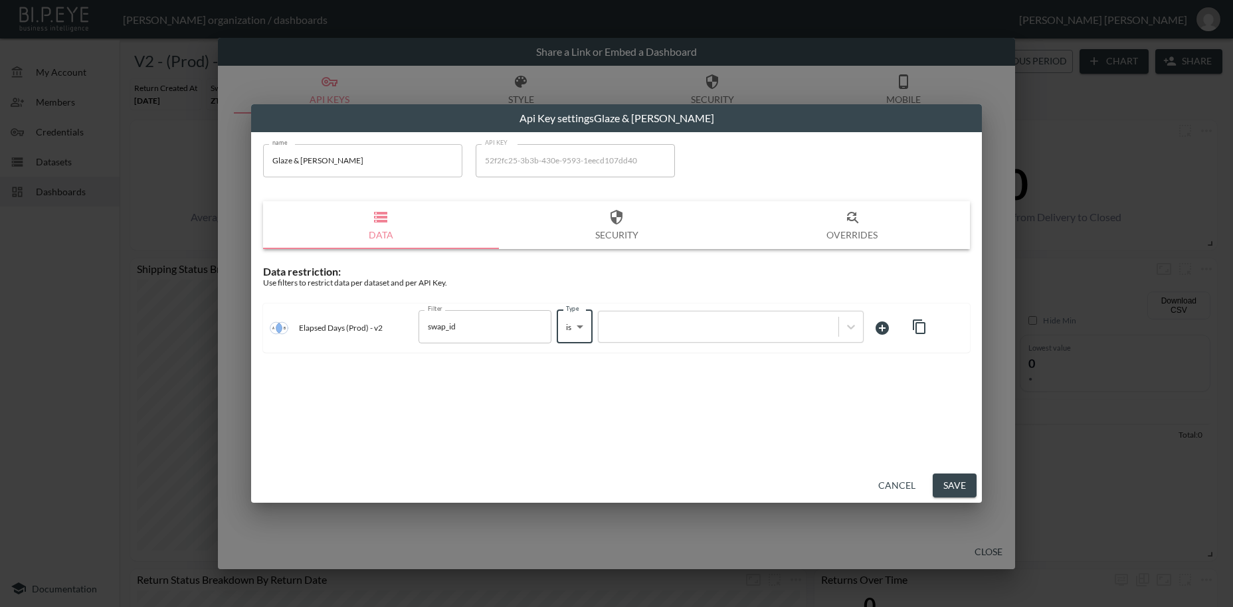
type input "is"
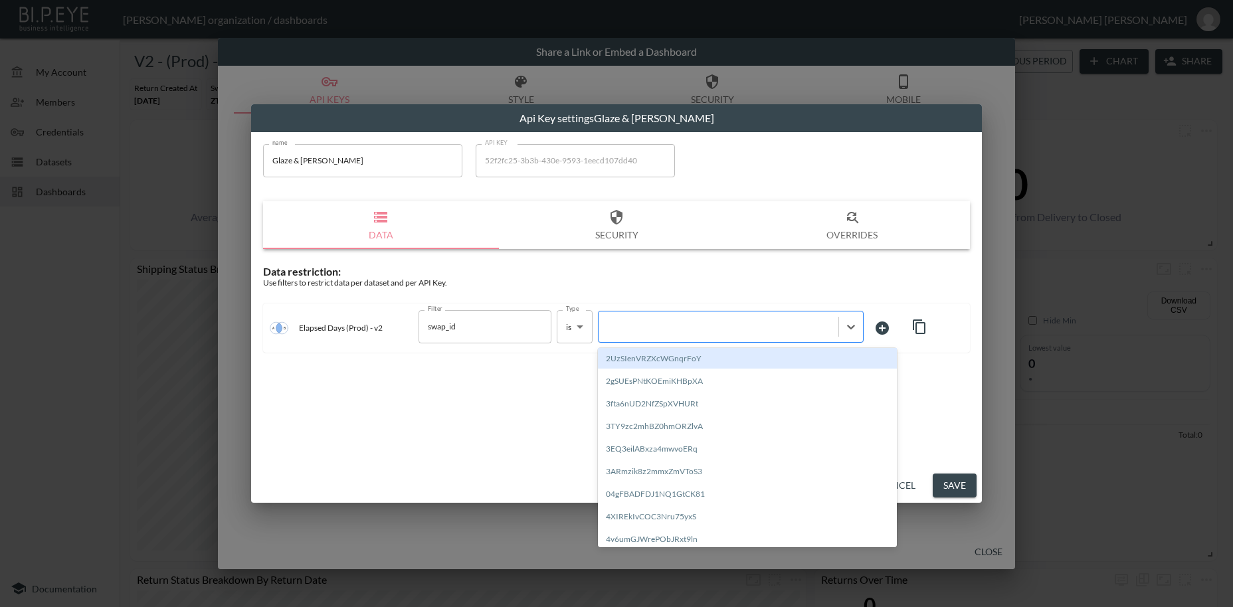
click at [656, 329] on div at bounding box center [718, 326] width 227 height 13
paste input "UvoOWhrOnTFKWQohCtpB"
type input "UvoOWhrOnTFKWQohCtpB"
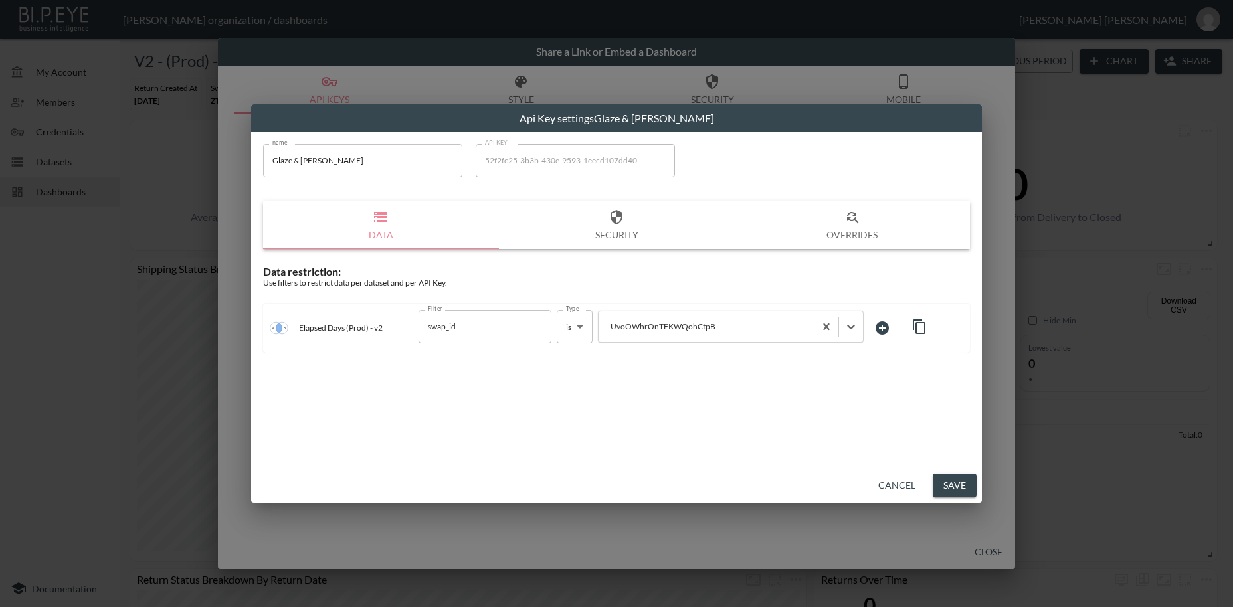
click at [968, 484] on button "Save" at bounding box center [955, 486] width 44 height 25
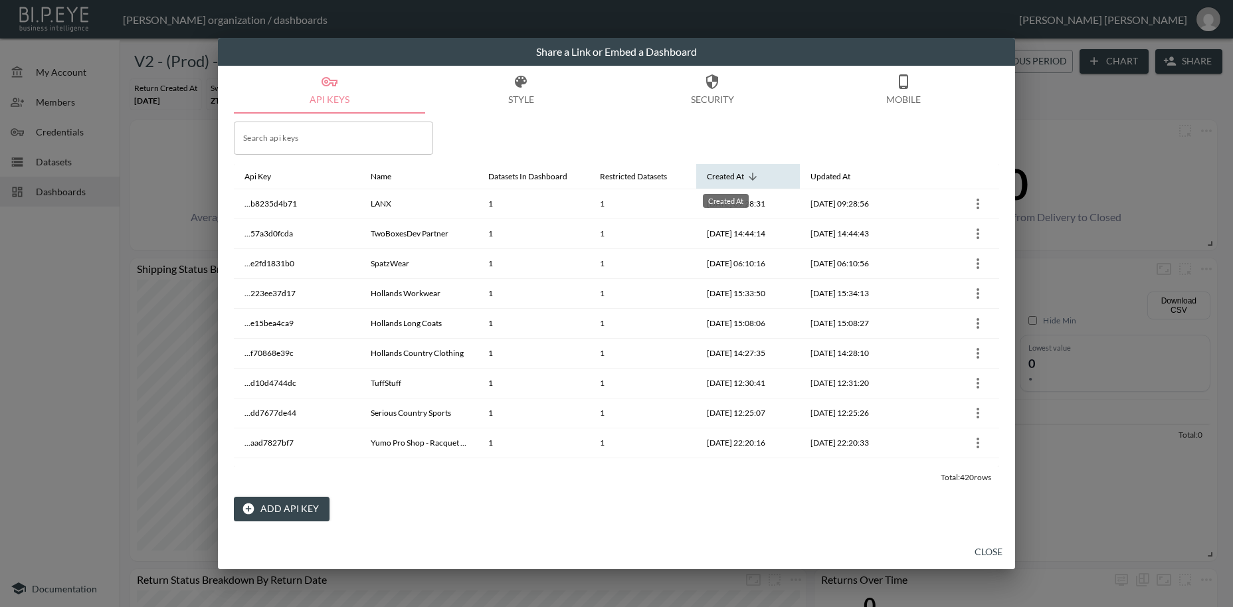
click at [739, 177] on div "Created At" at bounding box center [725, 177] width 37 height 16
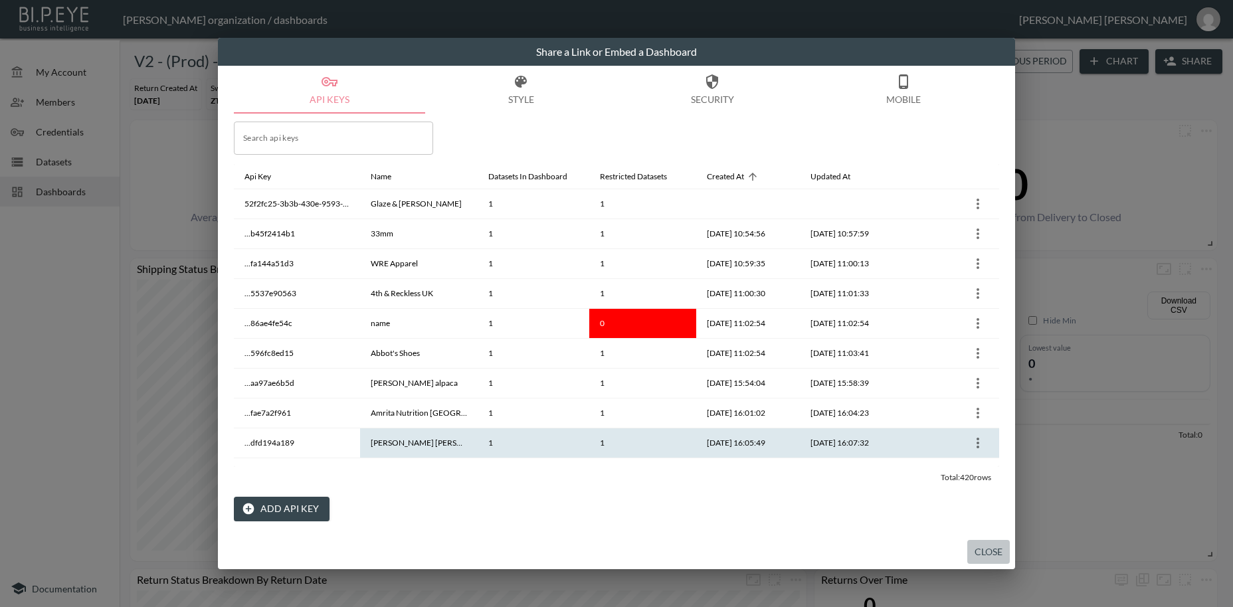
drag, startPoint x: 992, startPoint y: 554, endPoint x: 712, endPoint y: 453, distance: 298.0
click at [991, 554] on button "Close" at bounding box center [988, 552] width 43 height 25
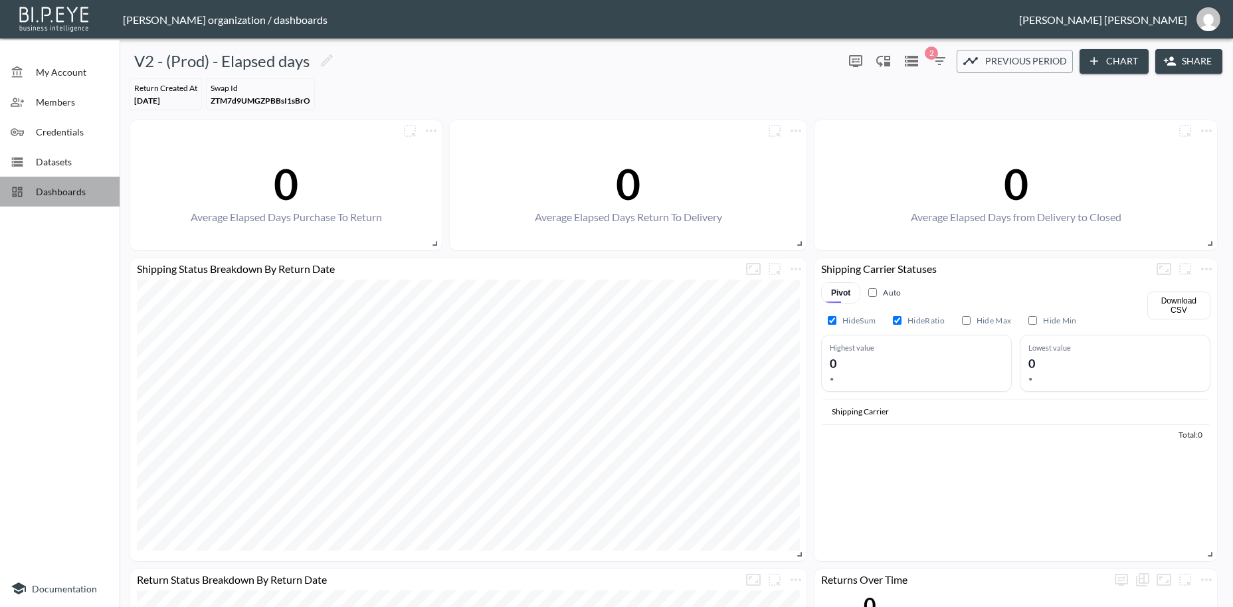
click at [73, 189] on span "Dashboards" at bounding box center [72, 192] width 73 height 14
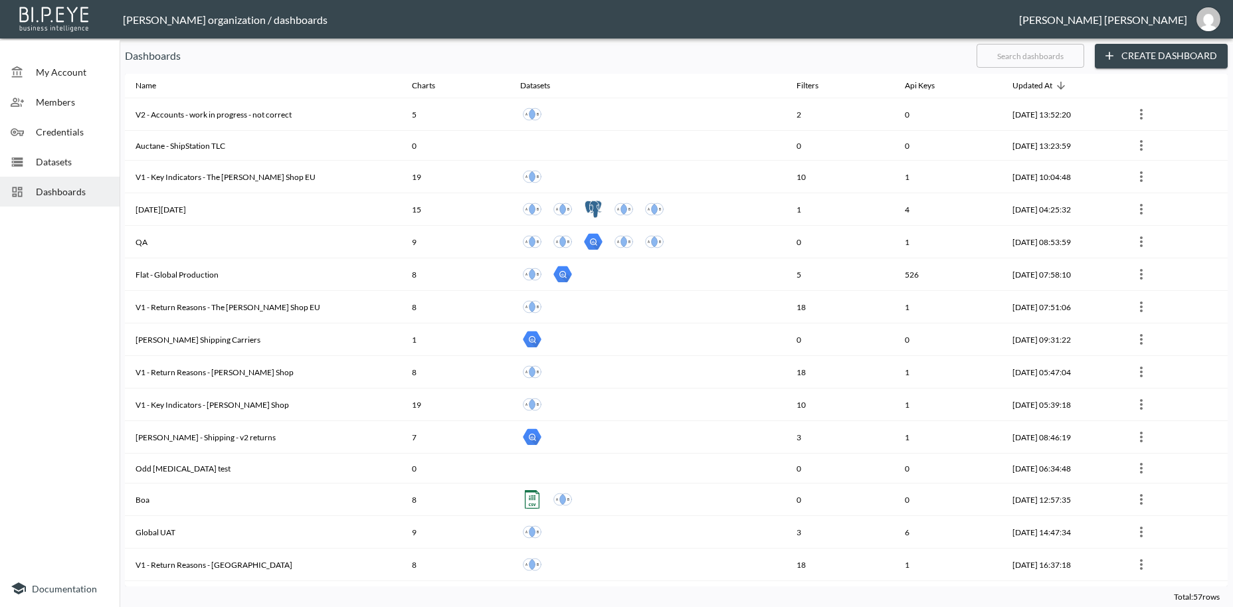
click at [1037, 54] on input "text" at bounding box center [1031, 55] width 108 height 33
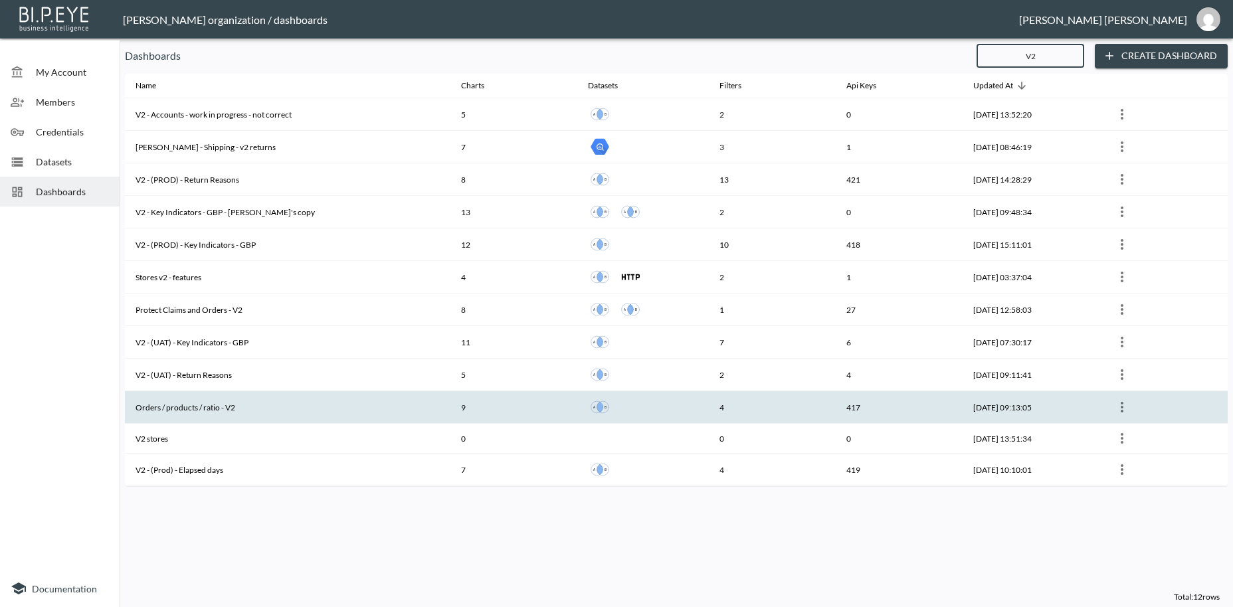
type input "V2"
click at [184, 412] on th "Orders / products / ratio - V2" at bounding box center [288, 407] width 326 height 33
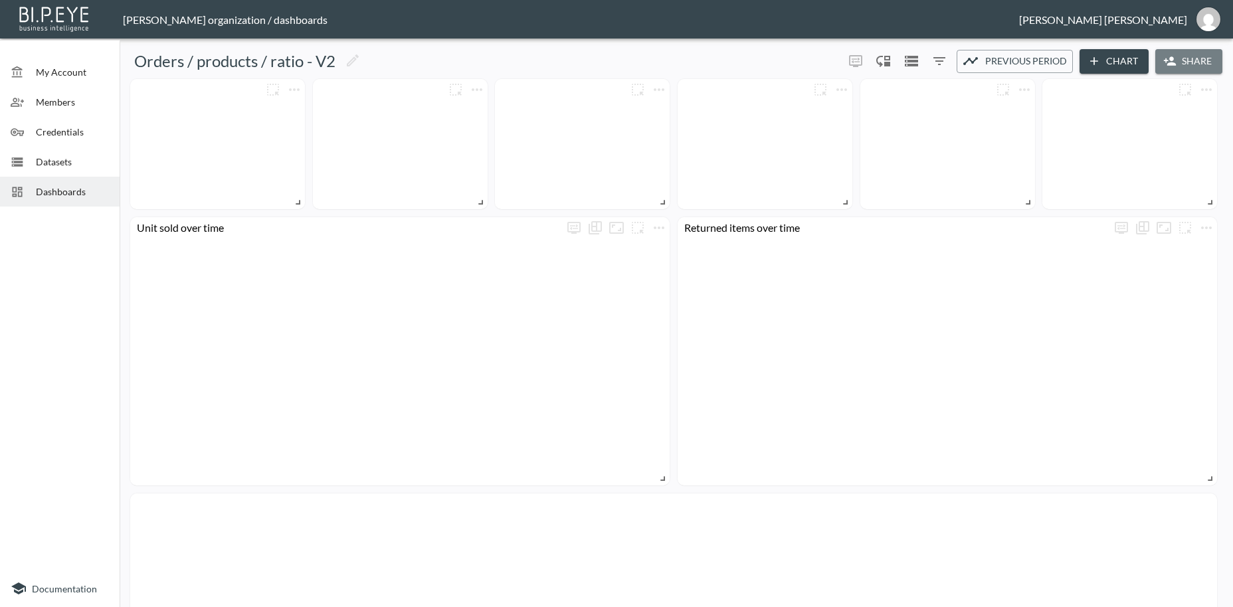
click at [1187, 64] on button "Share" at bounding box center [1188, 61] width 67 height 25
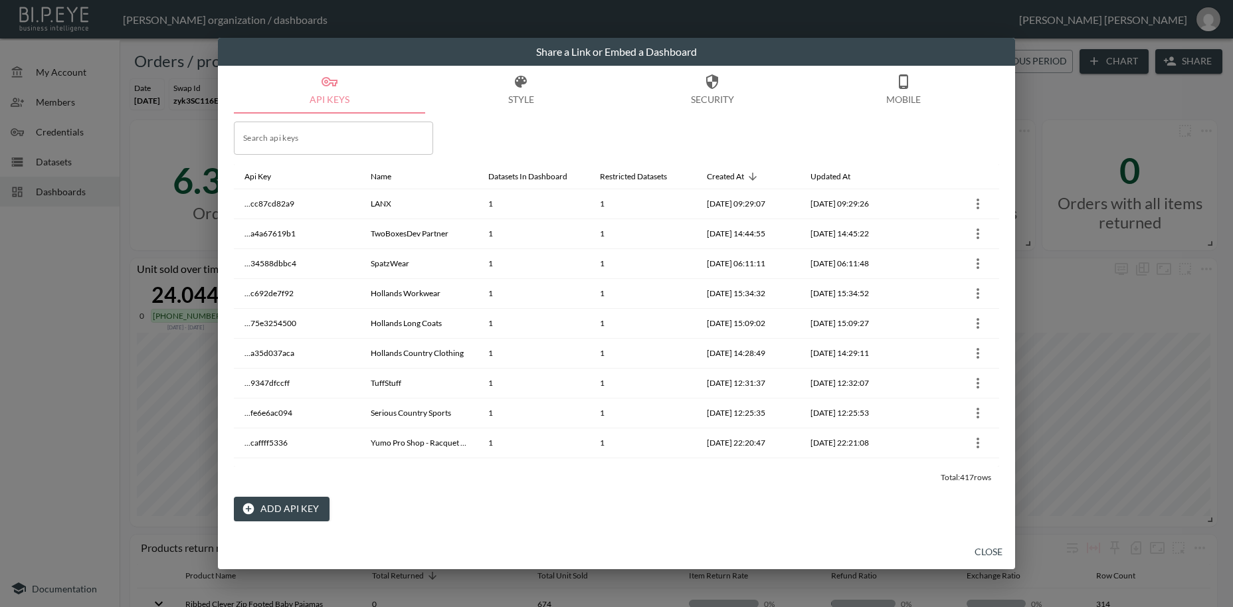
click at [270, 506] on button "Add API Key" at bounding box center [282, 509] width 96 height 25
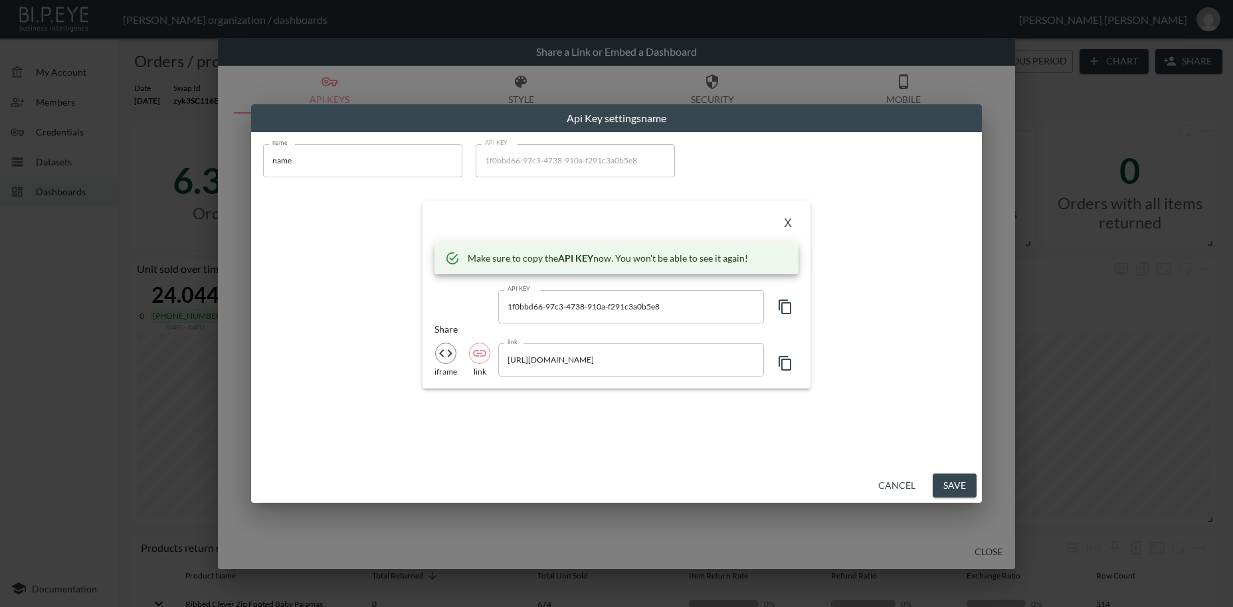
drag, startPoint x: 312, startPoint y: 164, endPoint x: 189, endPoint y: 150, distance: 123.1
click at [263, 150] on input "name" at bounding box center [362, 160] width 199 height 33
paste input "Glaze & [PERSON_NAME]"
type input "Glaze & [PERSON_NAME]"
click at [787, 308] on icon "button" at bounding box center [785, 307] width 16 height 16
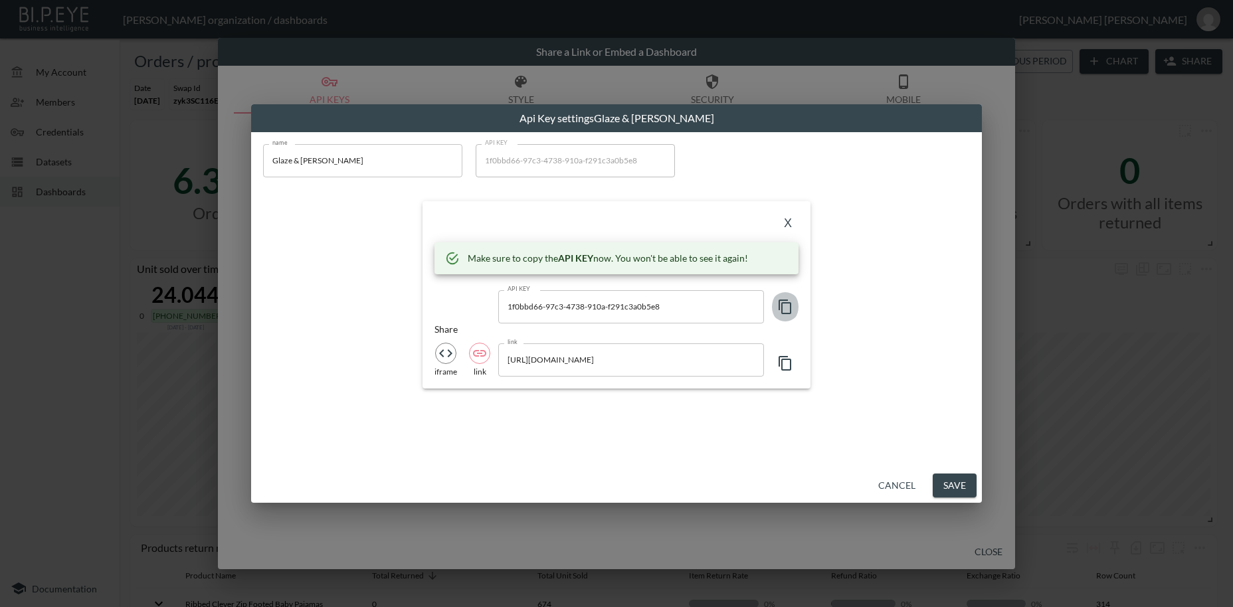
click at [787, 308] on icon "button" at bounding box center [785, 307] width 16 height 16
click at [789, 223] on button "X" at bounding box center [787, 223] width 21 height 21
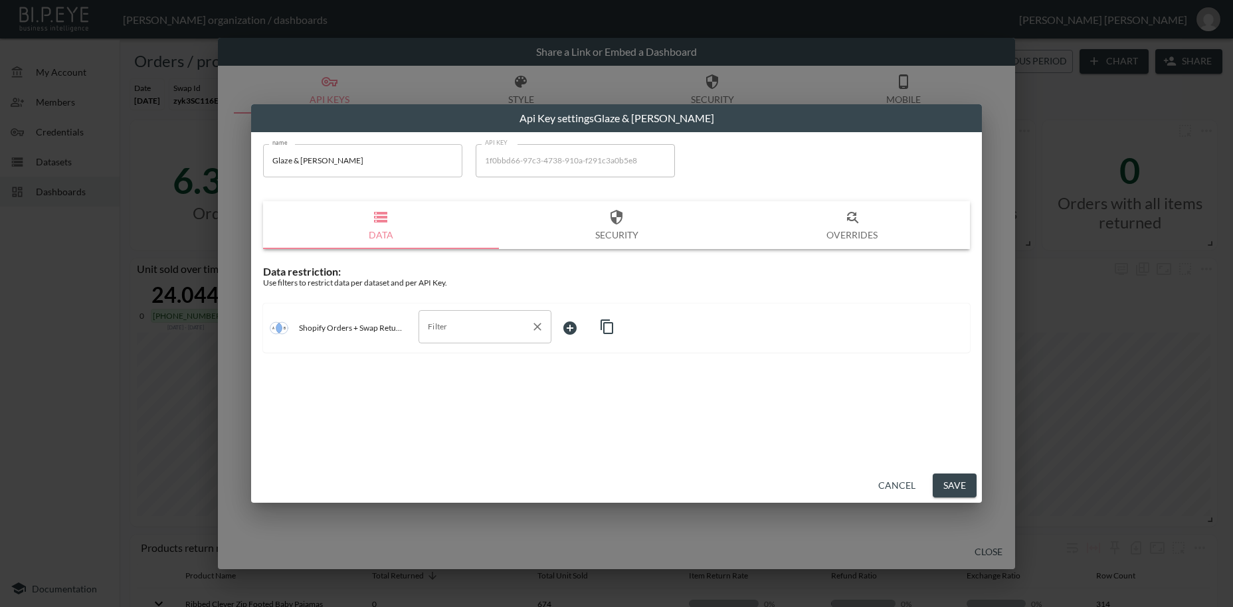
click at [469, 322] on input "Filter" at bounding box center [475, 326] width 101 height 21
click at [456, 361] on span "swap_id" at bounding box center [485, 359] width 112 height 12
type input "swap_id"
click at [567, 326] on body "BI.P.EYE, Interactive Analytics Dashboards - app [PERSON_NAME] organization / d…" at bounding box center [616, 303] width 1233 height 607
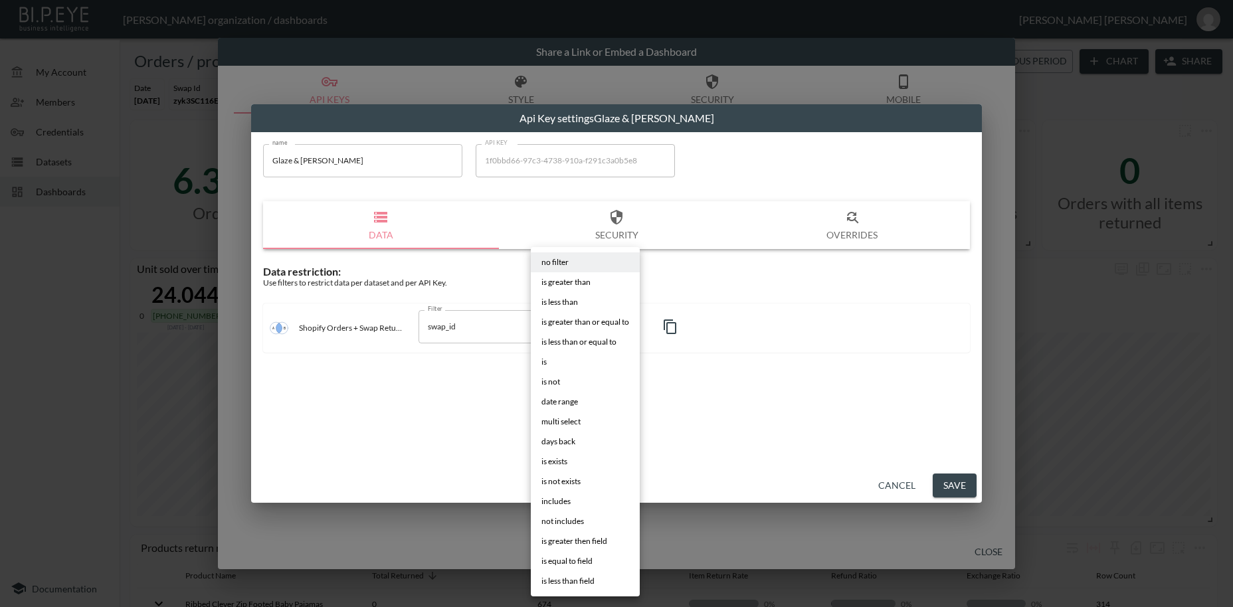
click at [555, 363] on li "is" at bounding box center [585, 362] width 109 height 20
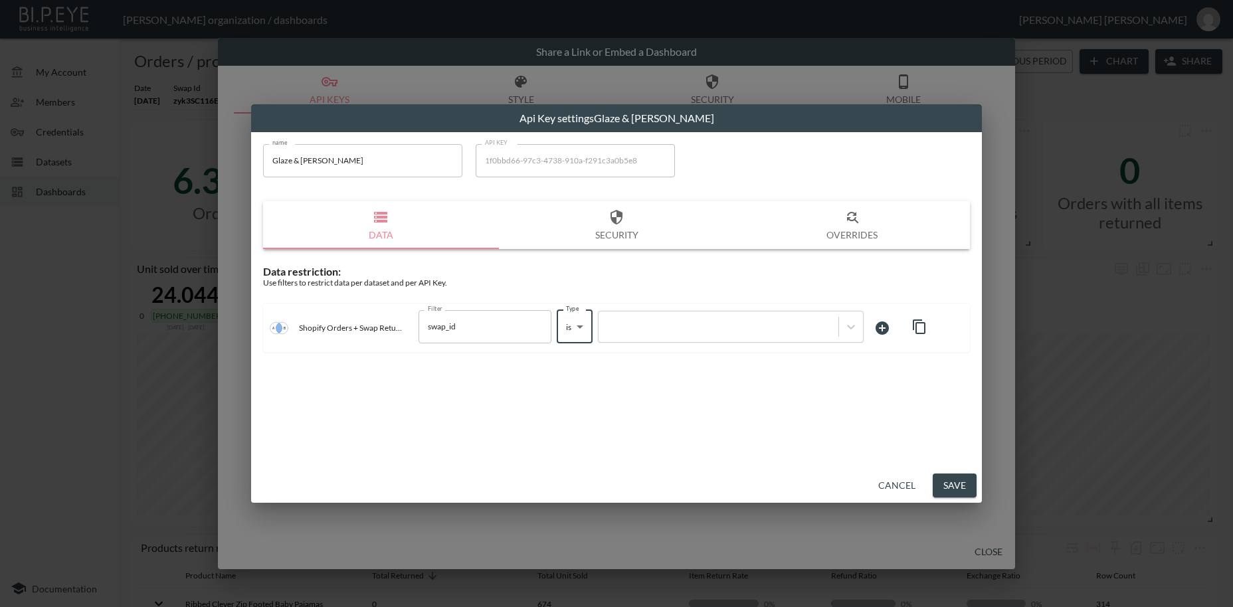
type input "is"
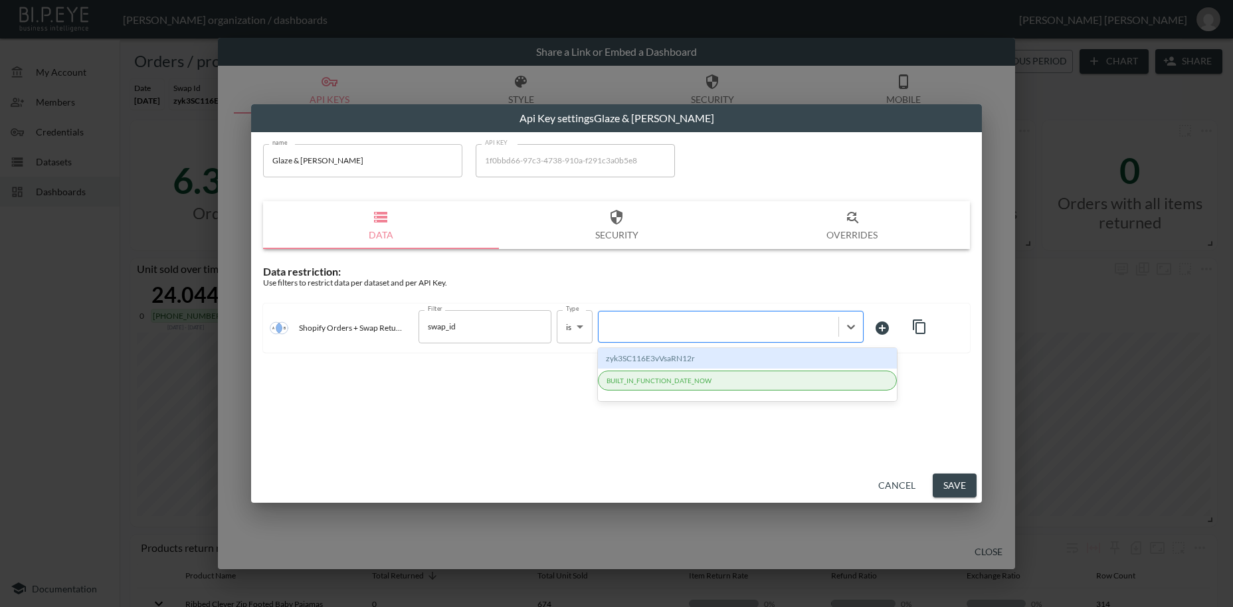
click at [643, 327] on div at bounding box center [718, 326] width 227 height 13
paste input "UvoOWhrOnTFKWQohCtpB"
type input "UvoOWhrOnTFKWQohCtpB"
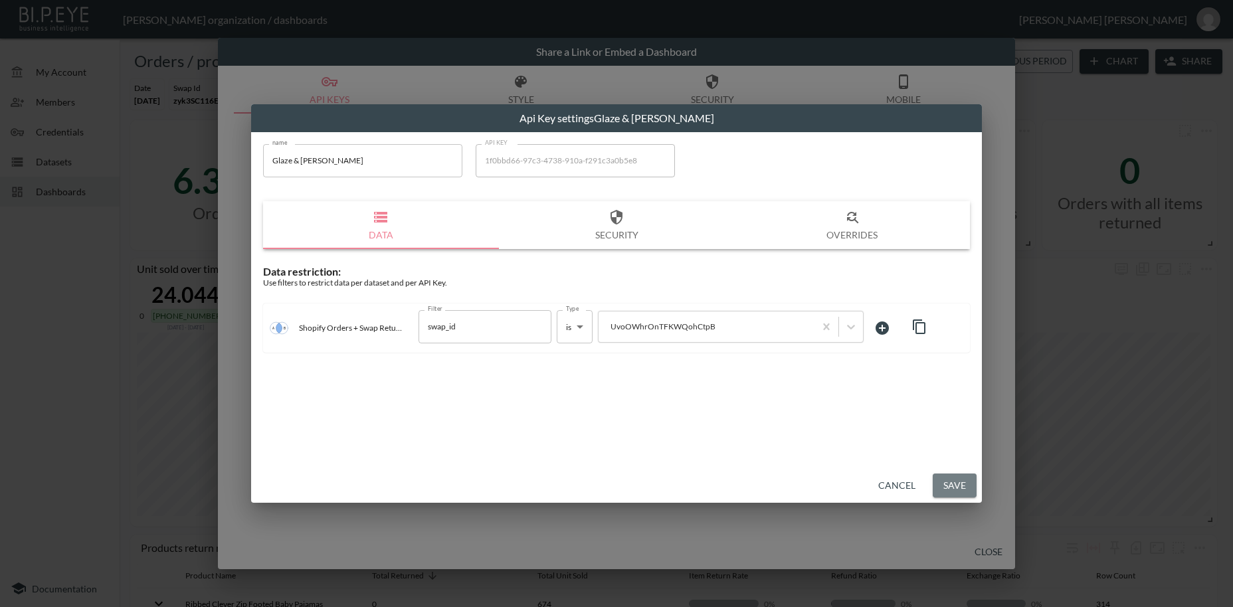
click at [950, 488] on button "Save" at bounding box center [955, 486] width 44 height 25
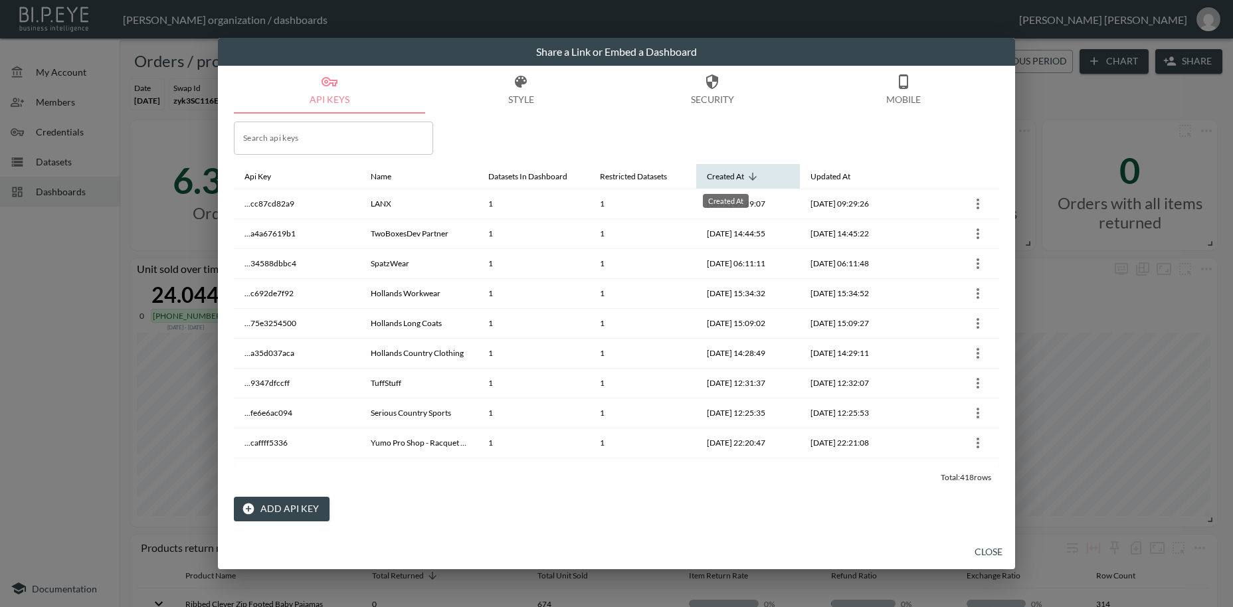
click at [720, 179] on div "Created At" at bounding box center [725, 177] width 37 height 16
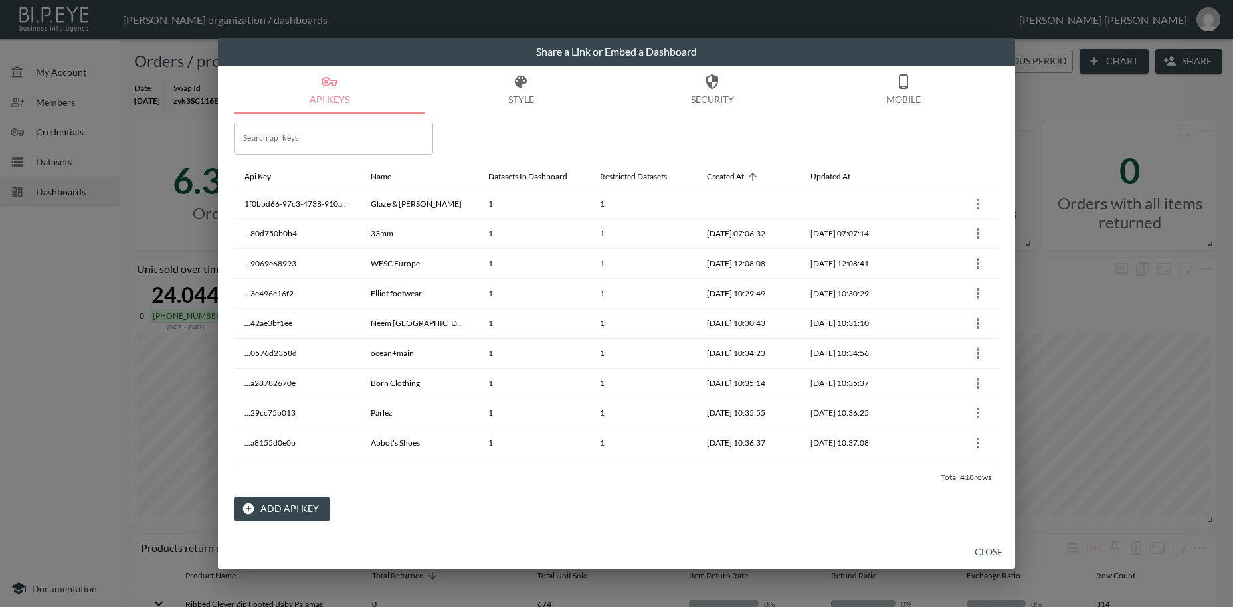
click at [989, 552] on button "Close" at bounding box center [988, 552] width 43 height 25
